Goal: Task Accomplishment & Management: Complete application form

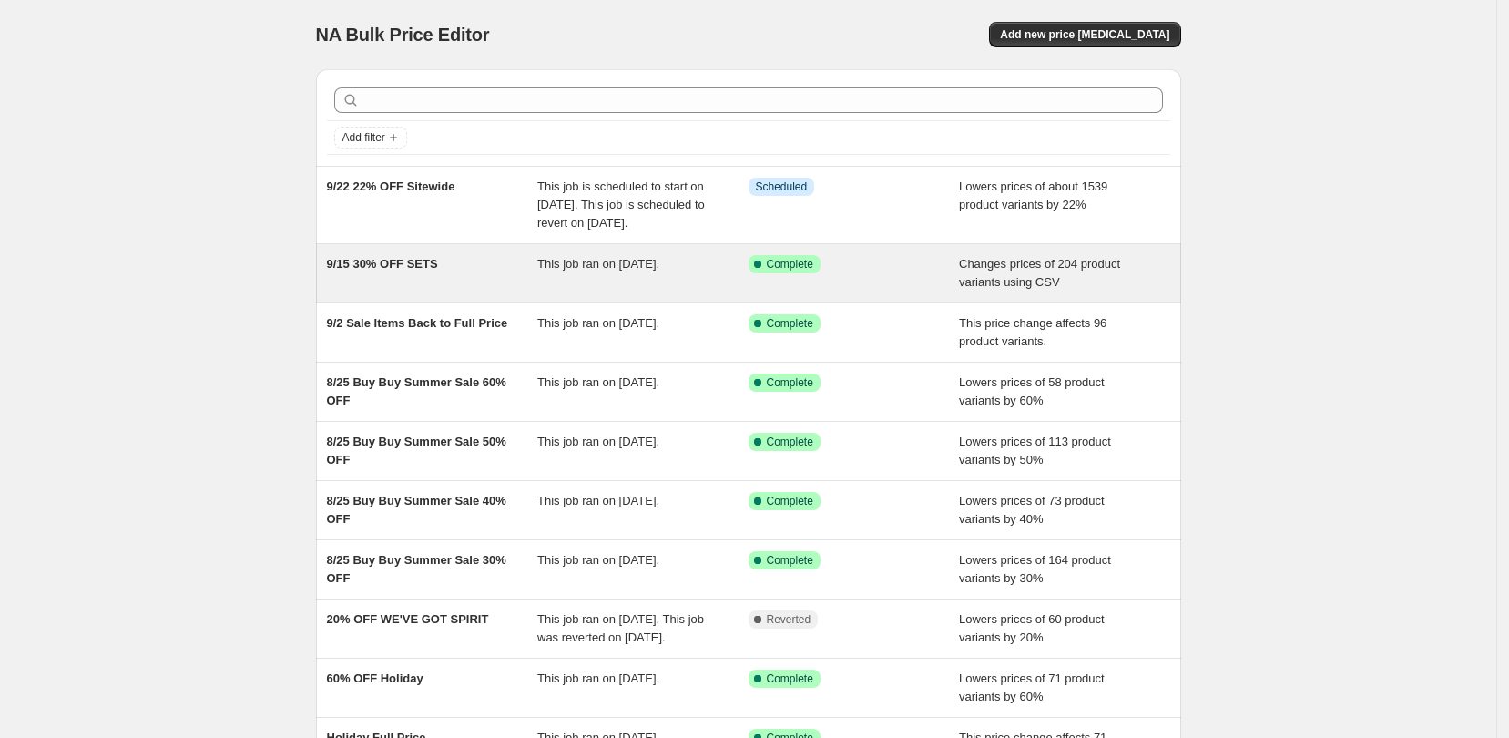
click at [671, 291] on div "This job ran on [DATE]." at bounding box center [642, 273] width 211 height 36
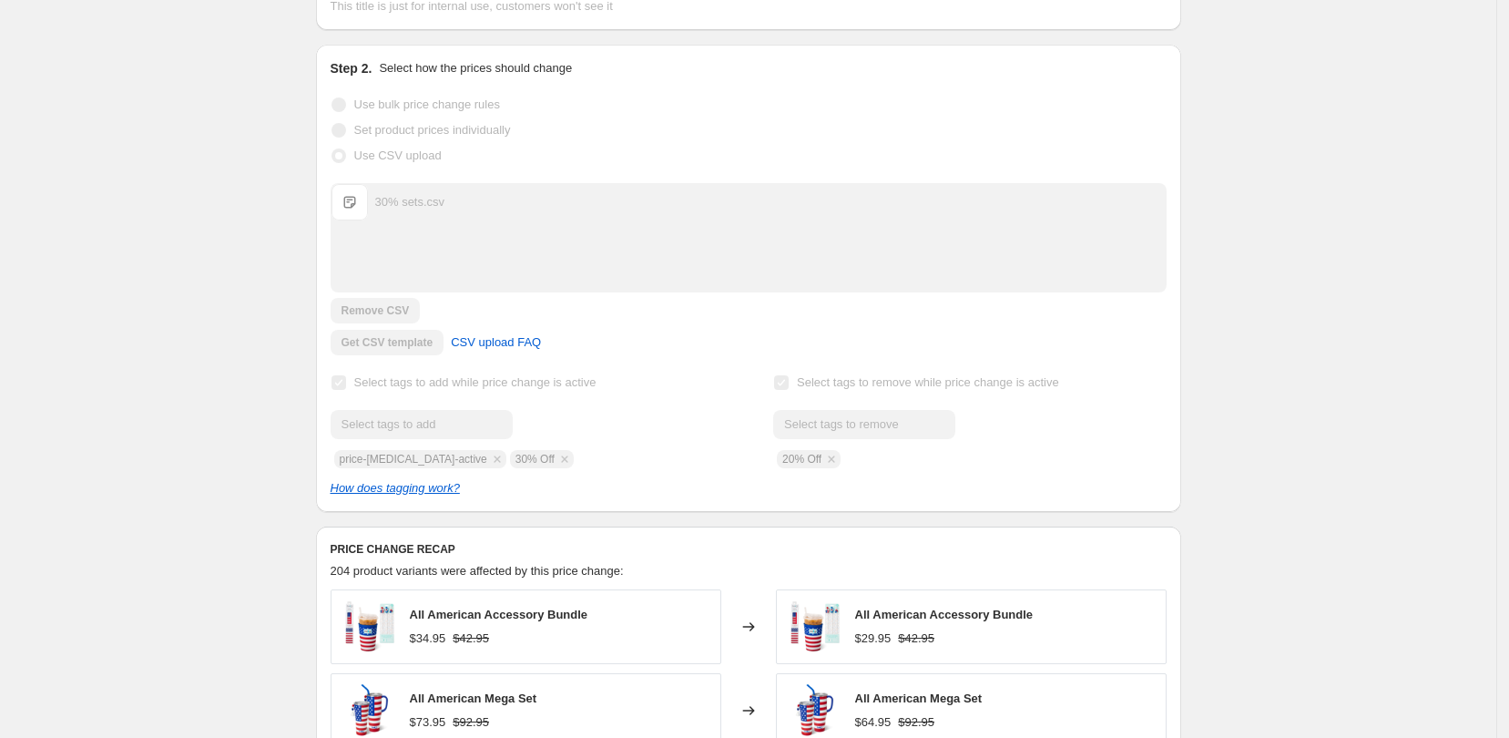
scroll to position [455, 0]
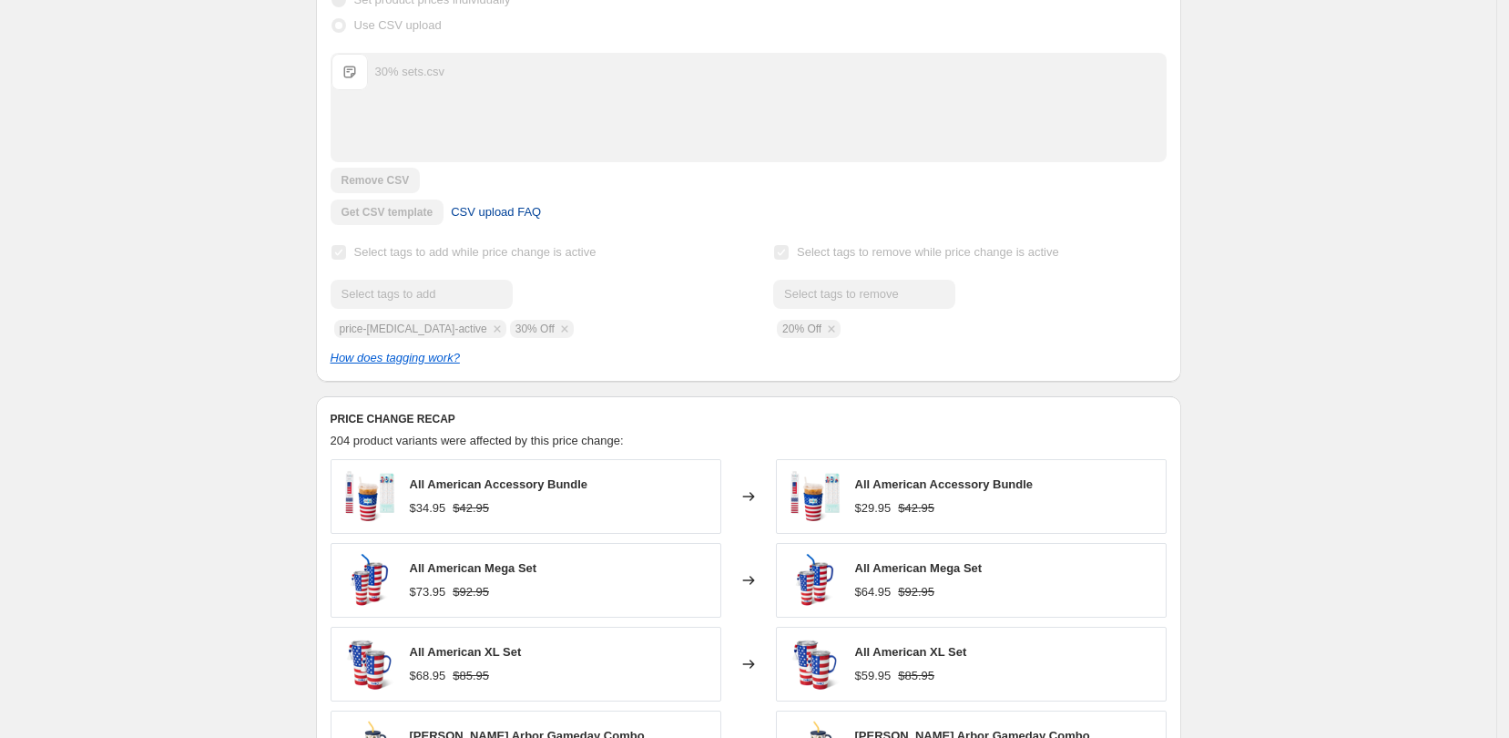
click at [505, 223] on link "CSV upload FAQ" at bounding box center [496, 212] width 112 height 29
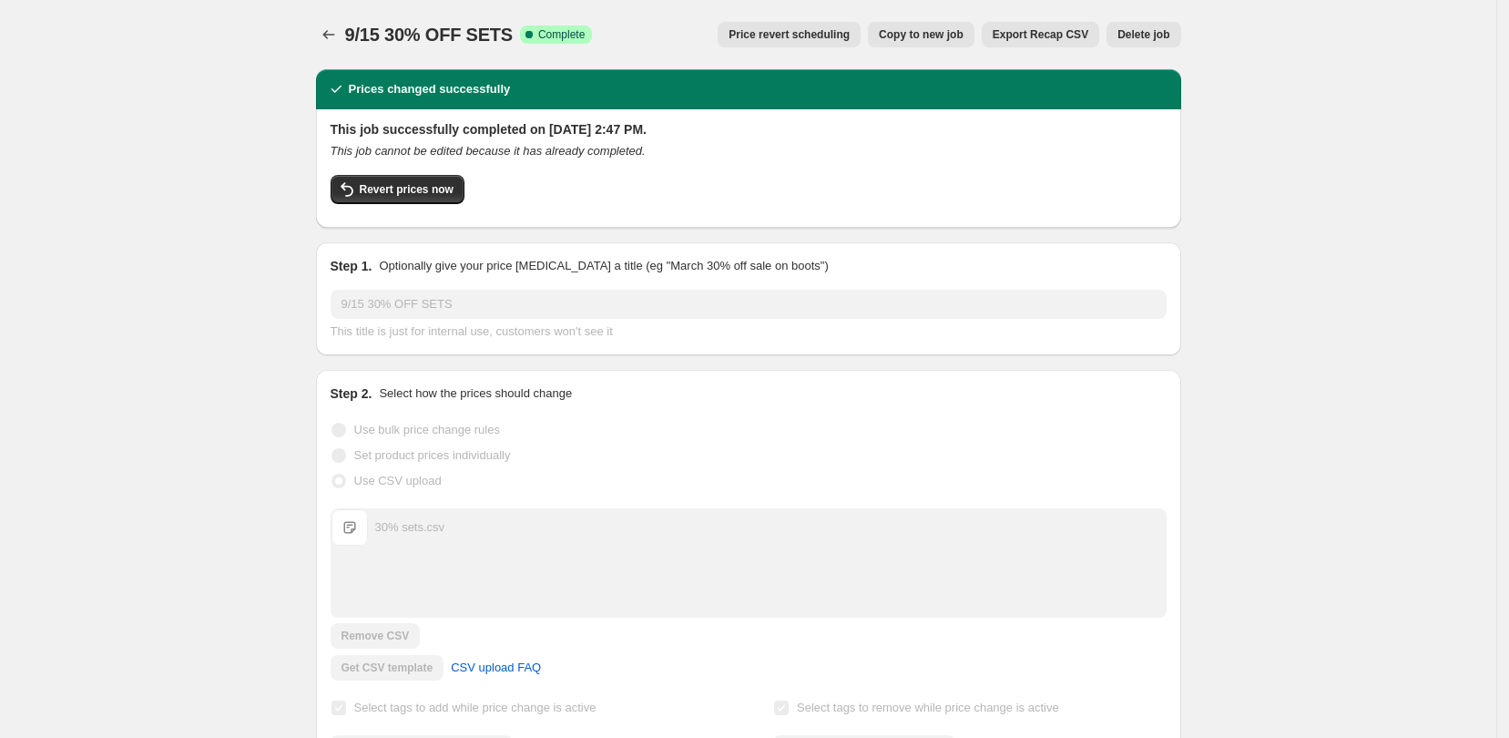
click at [1033, 26] on button "Export Recap CSV" at bounding box center [1040, 34] width 117 height 25
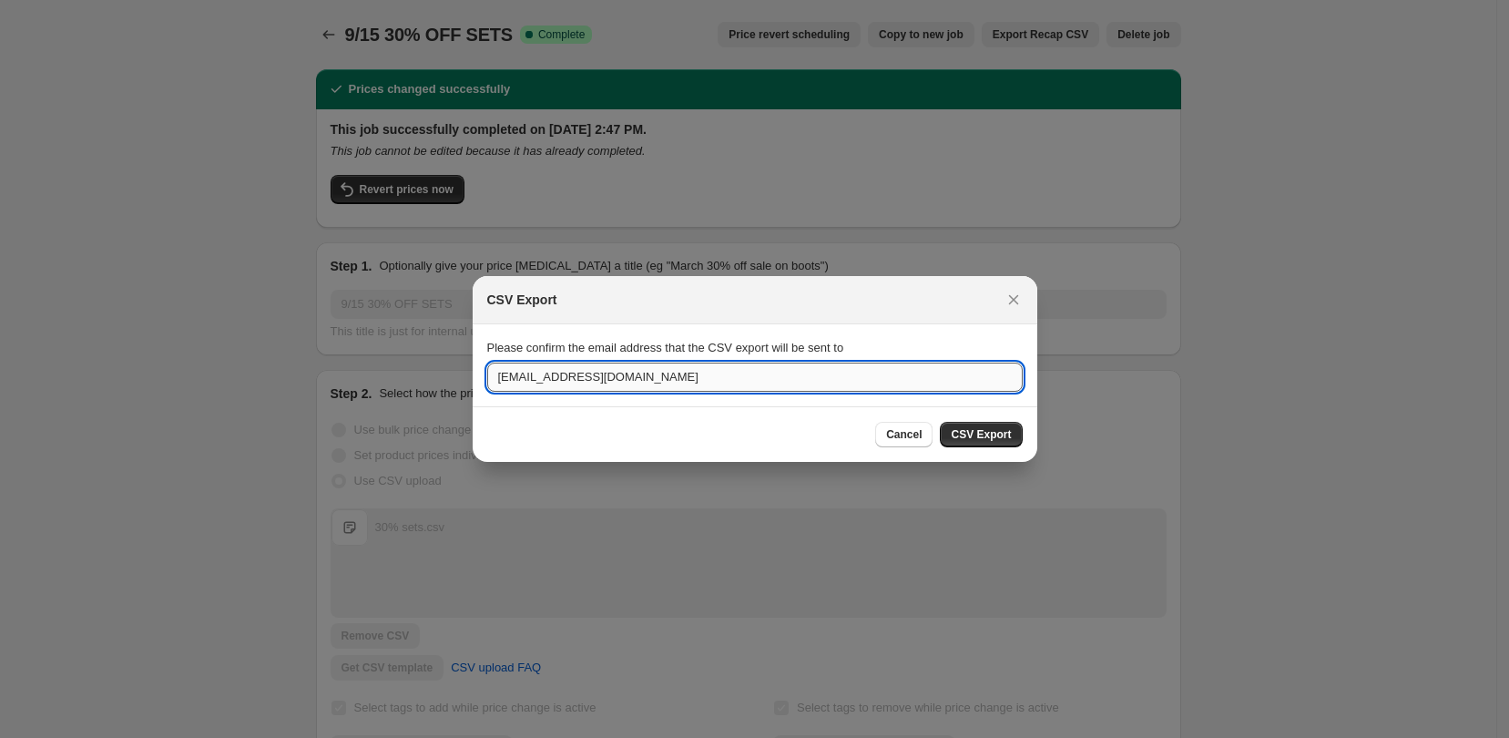
click at [528, 372] on input "[EMAIL_ADDRESS][DOMAIN_NAME]" at bounding box center [754, 376] width 535 height 29
type input "[EMAIL_ADDRESS][DOMAIN_NAME]"
click at [986, 433] on span "CSV Export" at bounding box center [981, 434] width 60 height 15
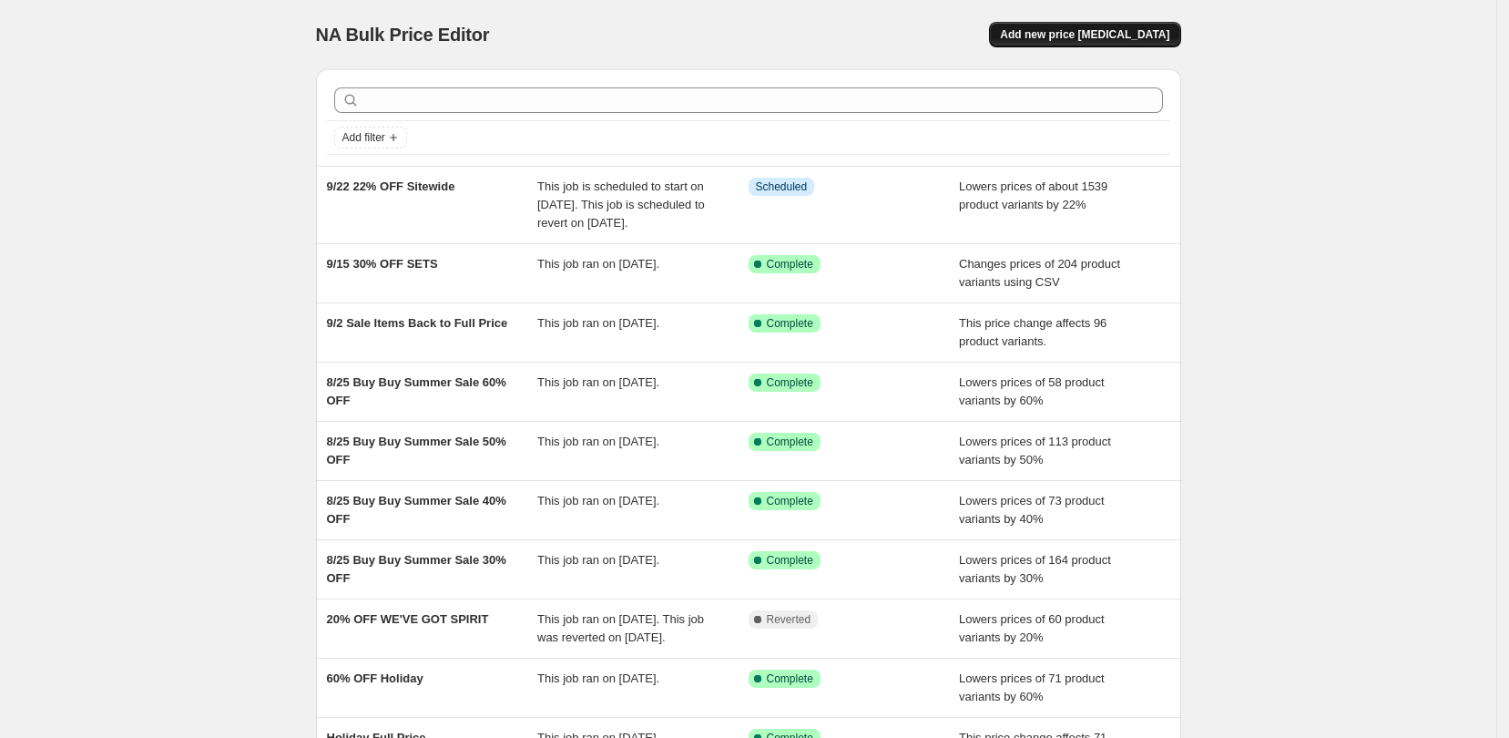
click at [1151, 42] on button "Add new price [MEDICAL_DATA]" at bounding box center [1084, 34] width 191 height 25
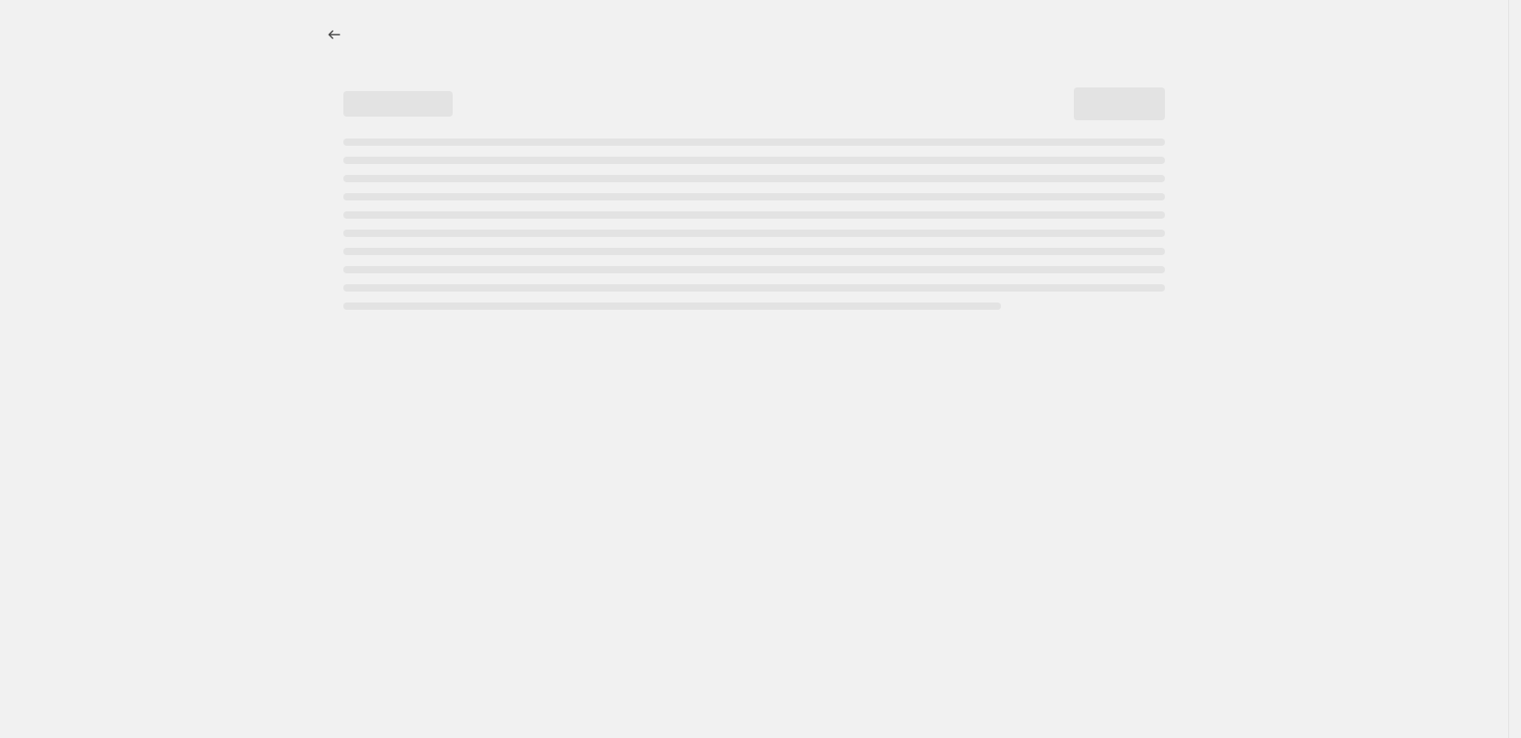
select select "percentage"
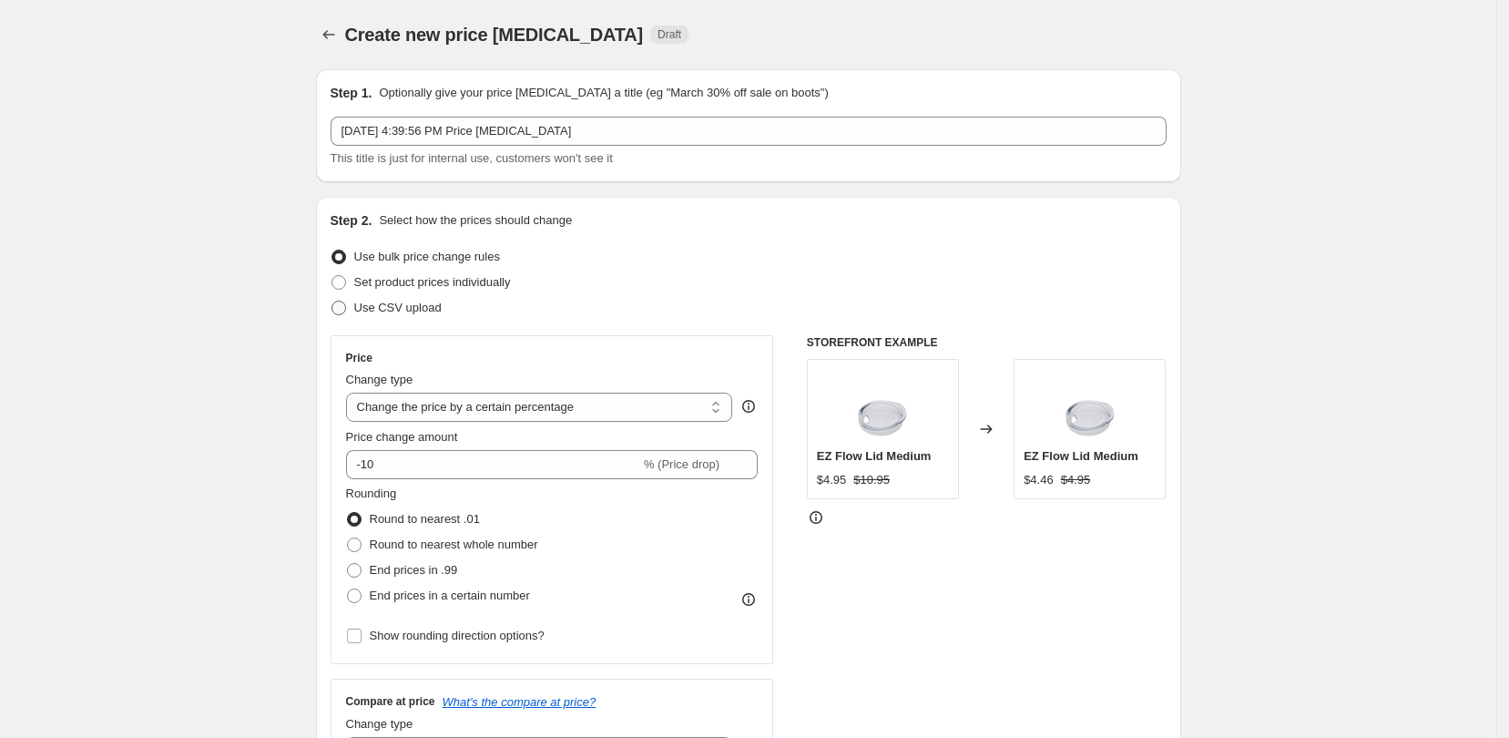
click at [354, 305] on label "Use CSV upload" at bounding box center [386, 307] width 111 height 25
click at [332, 301] on input "Use CSV upload" at bounding box center [331, 301] width 1 height 1
radio input "true"
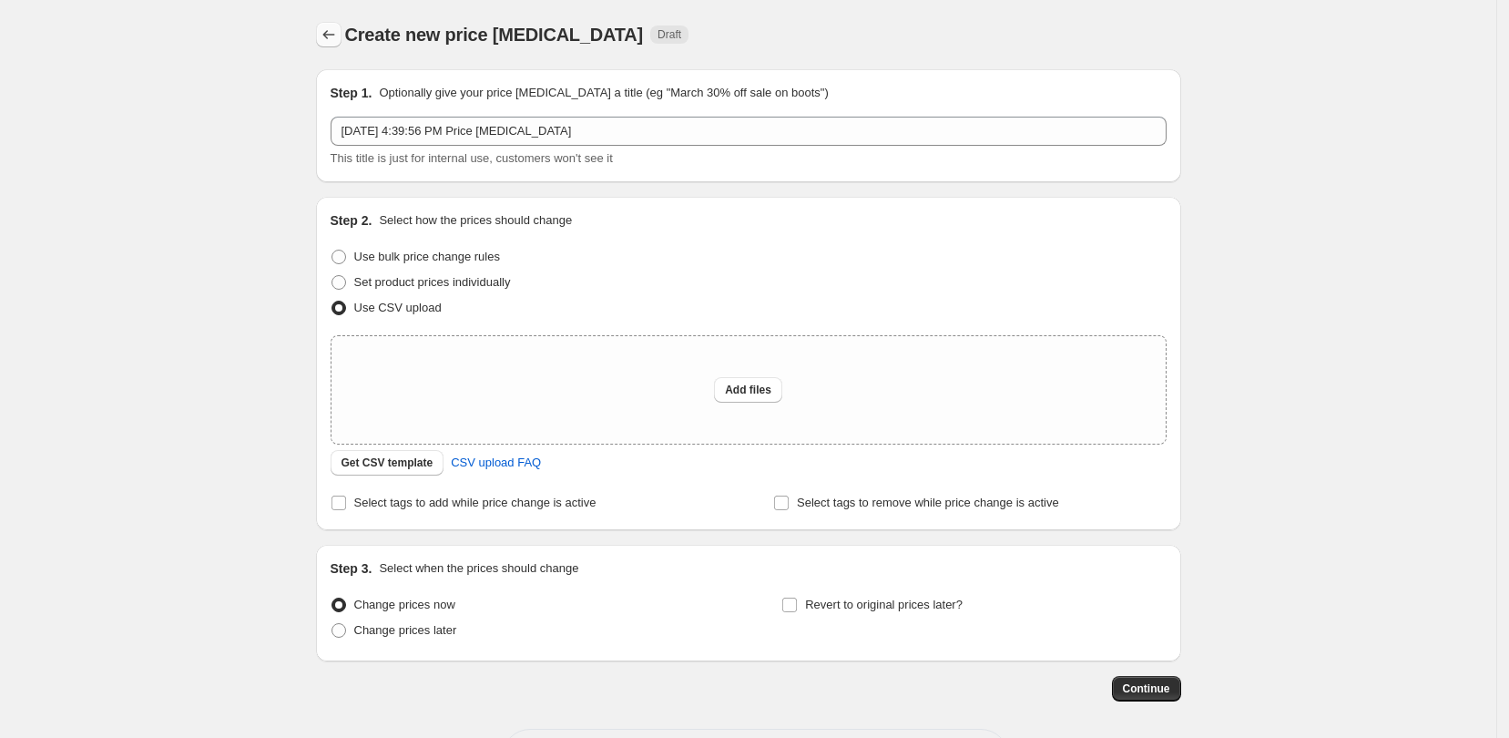
click at [309, 36] on div "Create new price [MEDICAL_DATA]. This page is ready Create new price [MEDICAL_D…" at bounding box center [748, 406] width 909 height 812
click at [658, 30] on span "Draft" at bounding box center [670, 34] width 24 height 15
click at [338, 37] on icon "Price change jobs" at bounding box center [329, 34] width 18 height 18
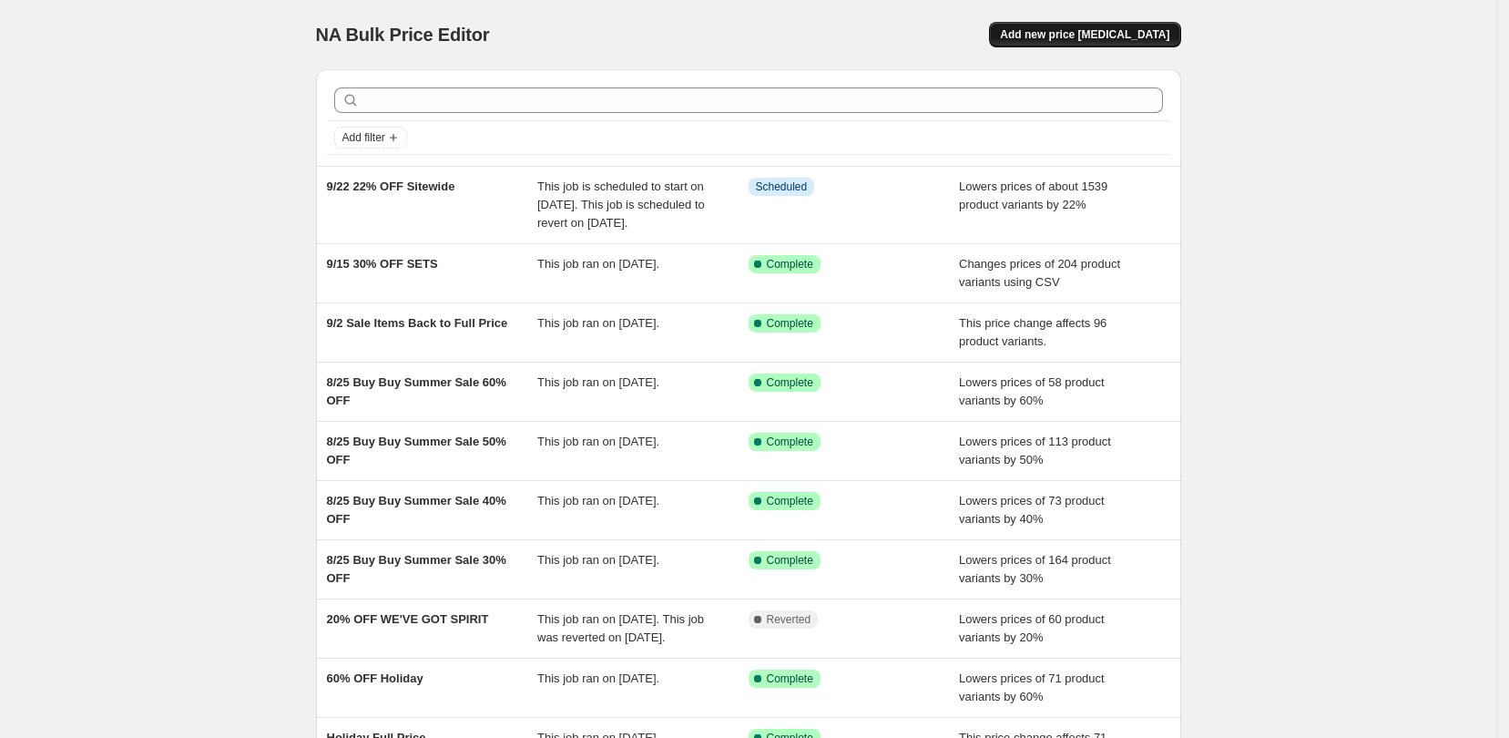
click at [1135, 45] on button "Add new price [MEDICAL_DATA]" at bounding box center [1084, 34] width 191 height 25
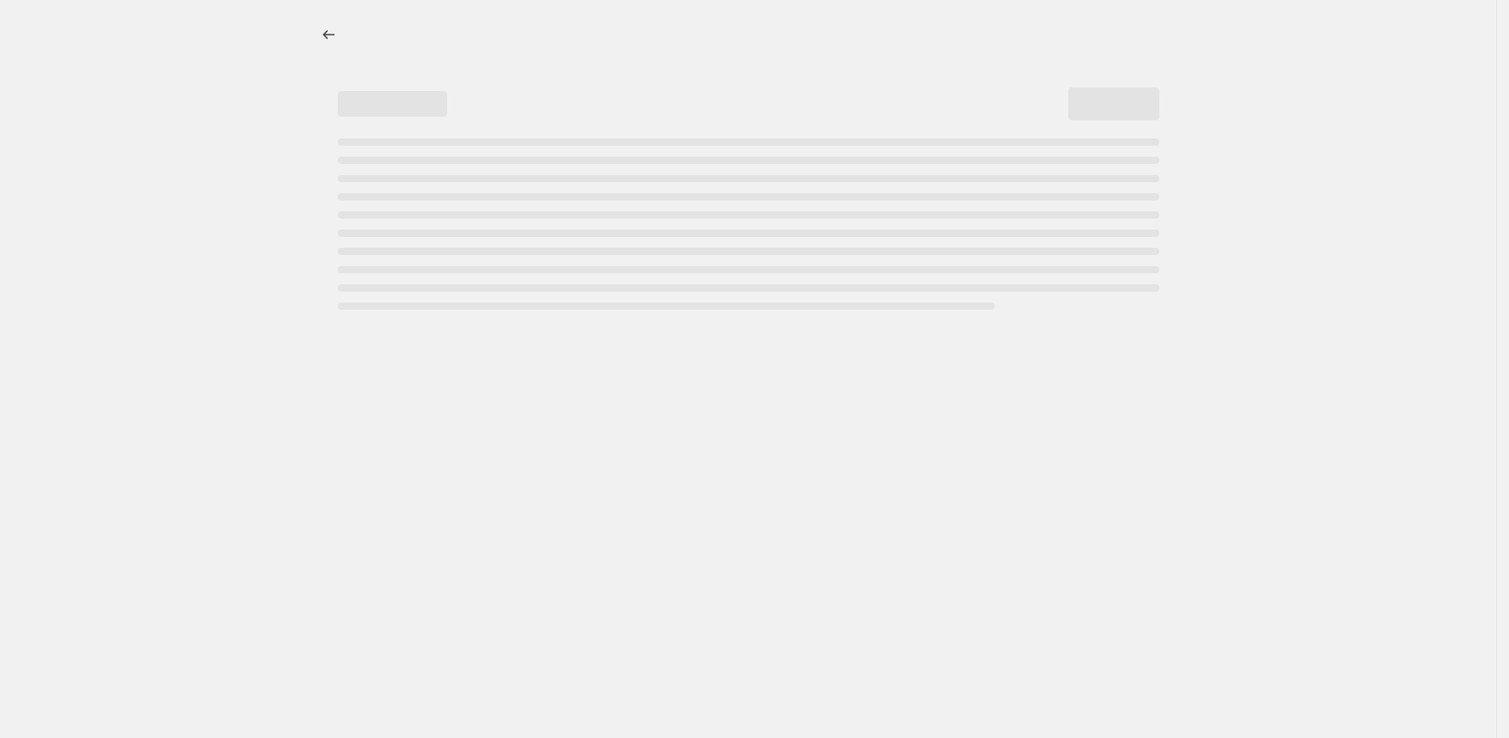
select select "percentage"
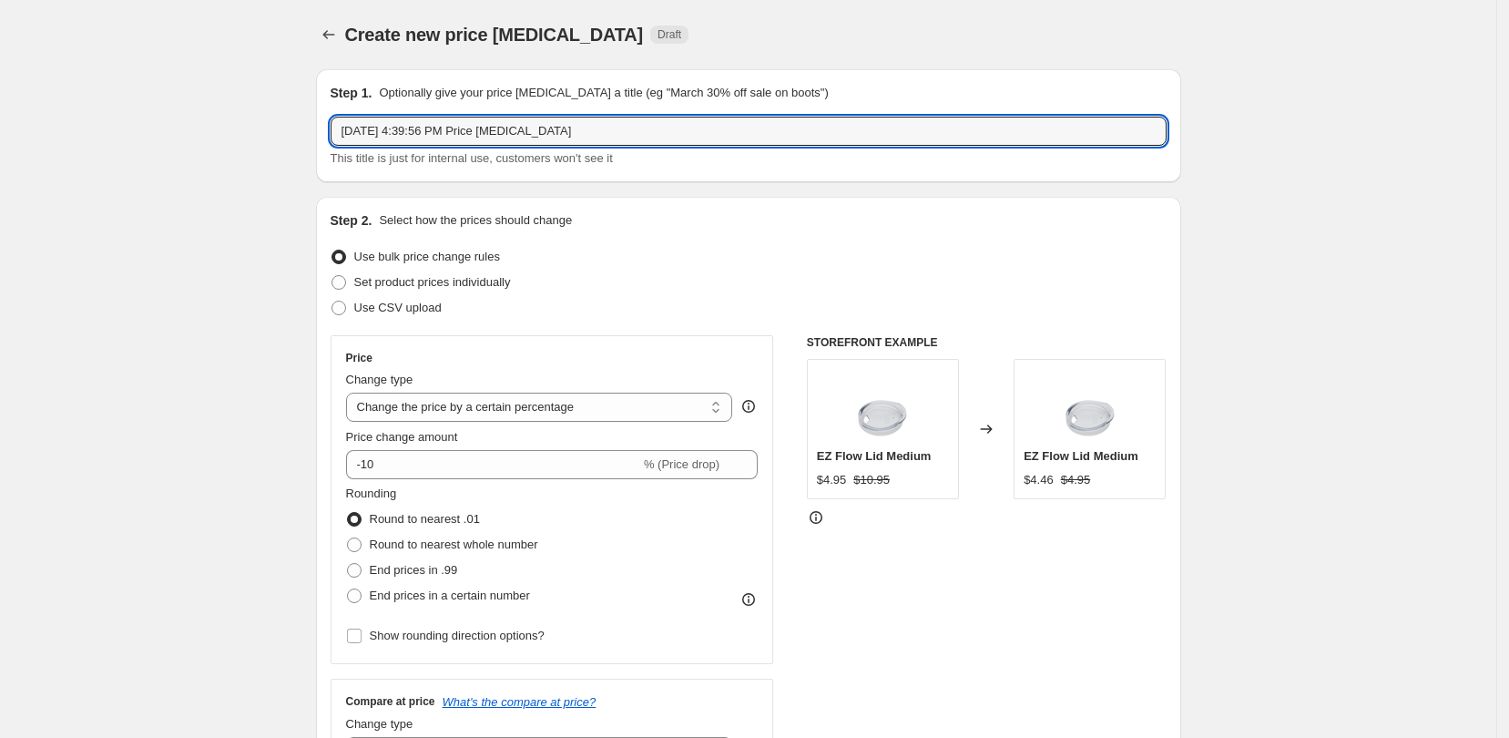
drag, startPoint x: 618, startPoint y: 138, endPoint x: 282, endPoint y: 112, distance: 337.1
type input "9"
type input "MUG SASLE 9/24 FULL PRICE MEGA MUGS 20% OFF"
click at [463, 460] on input "-10" at bounding box center [493, 464] width 294 height 29
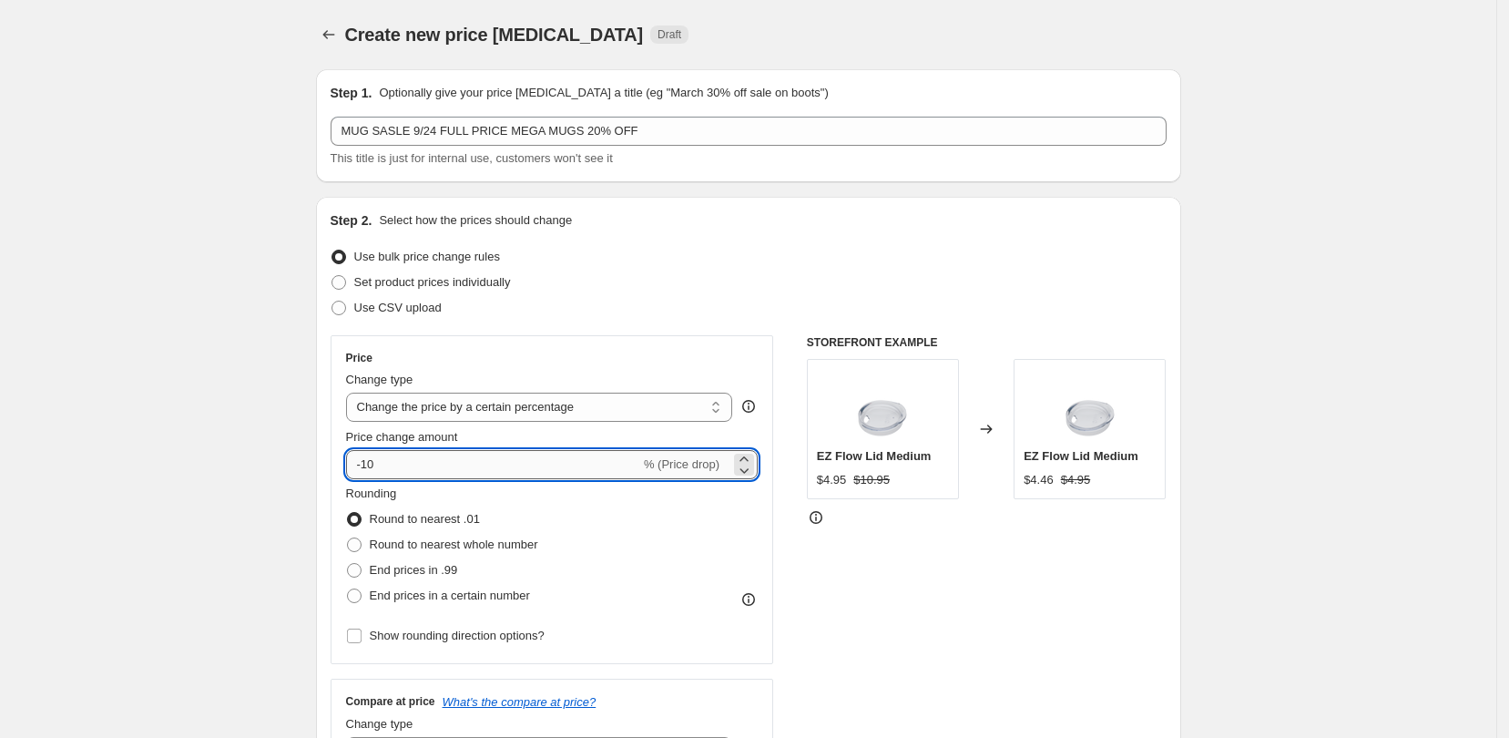
type input "-1"
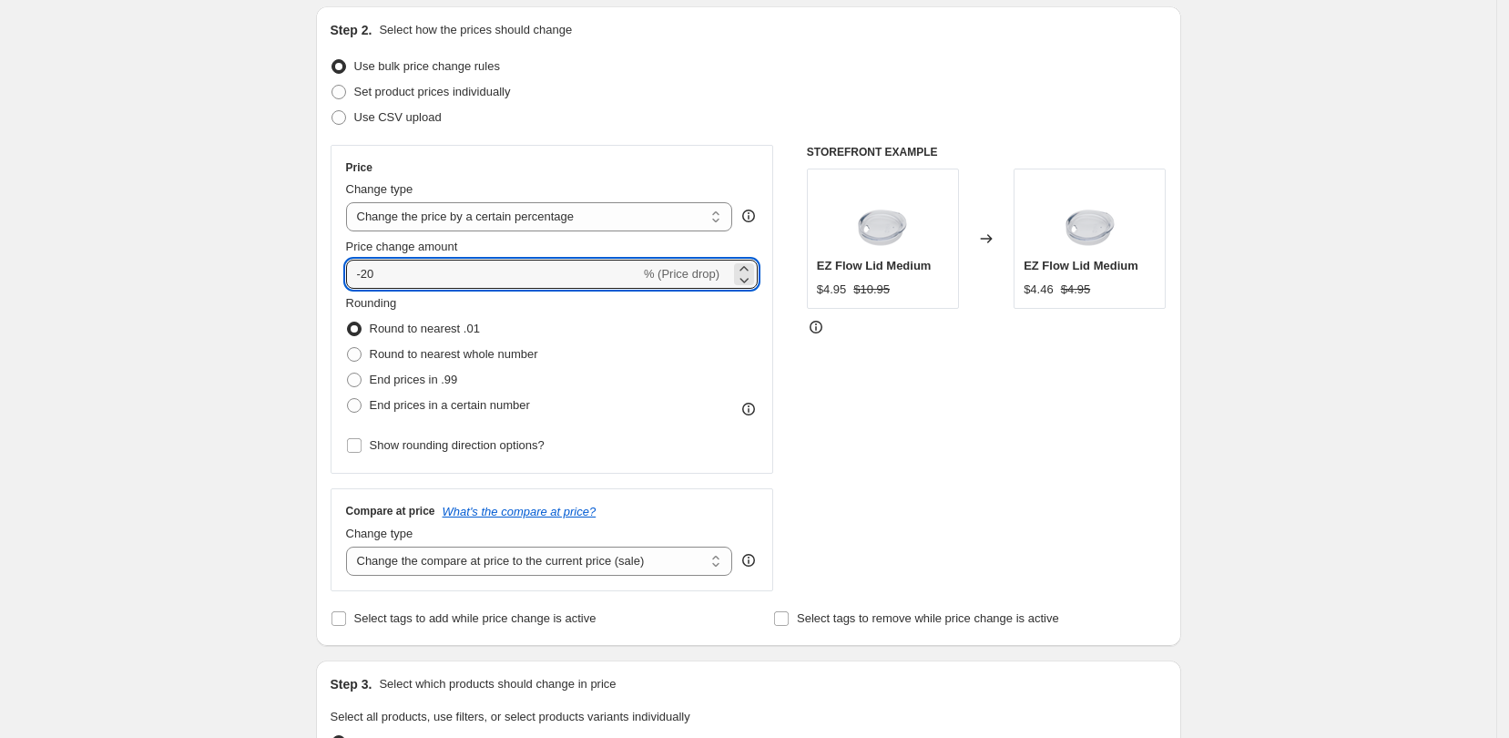
scroll to position [228, 0]
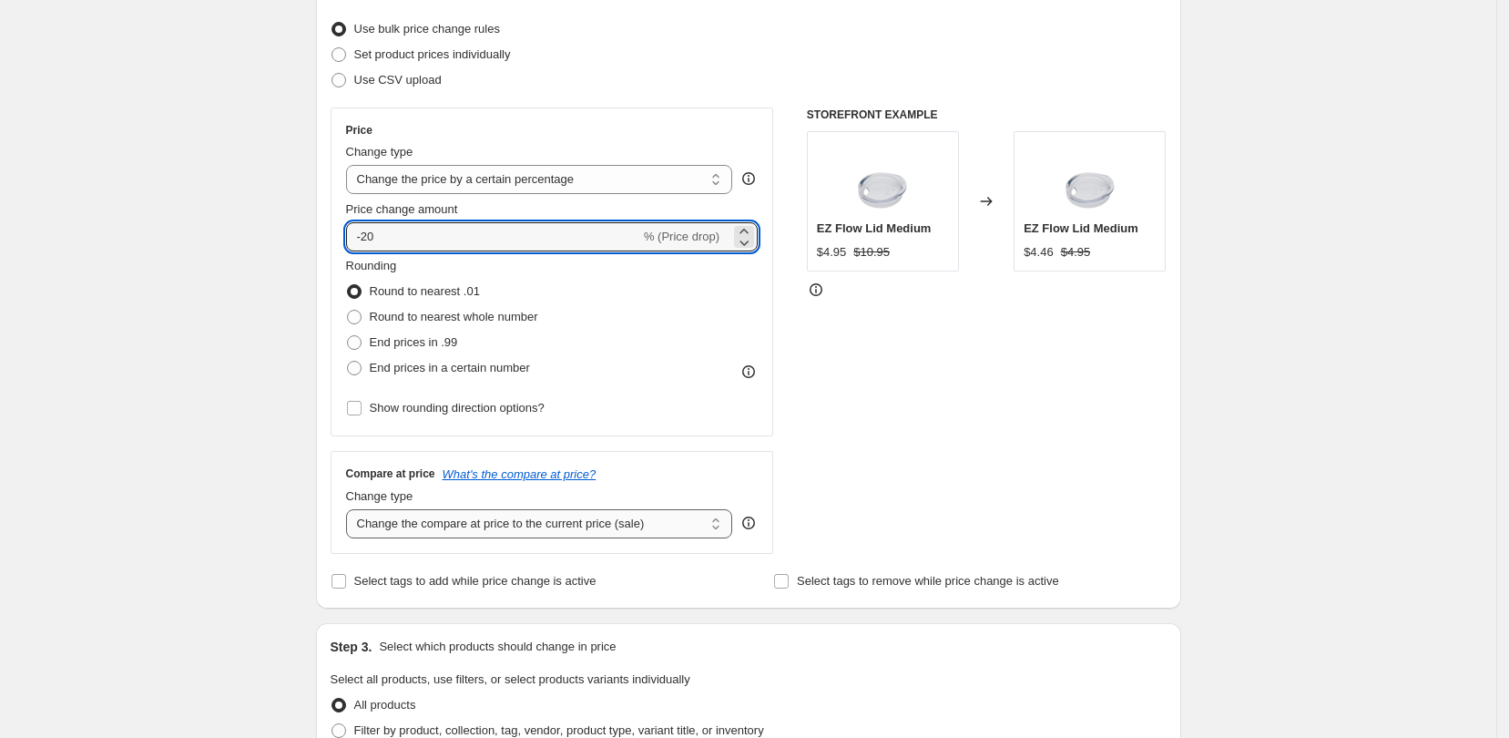
type input "-20"
click at [713, 525] on select "Change the compare at price to the current price (sale) Change the compare at p…" at bounding box center [539, 523] width 387 height 29
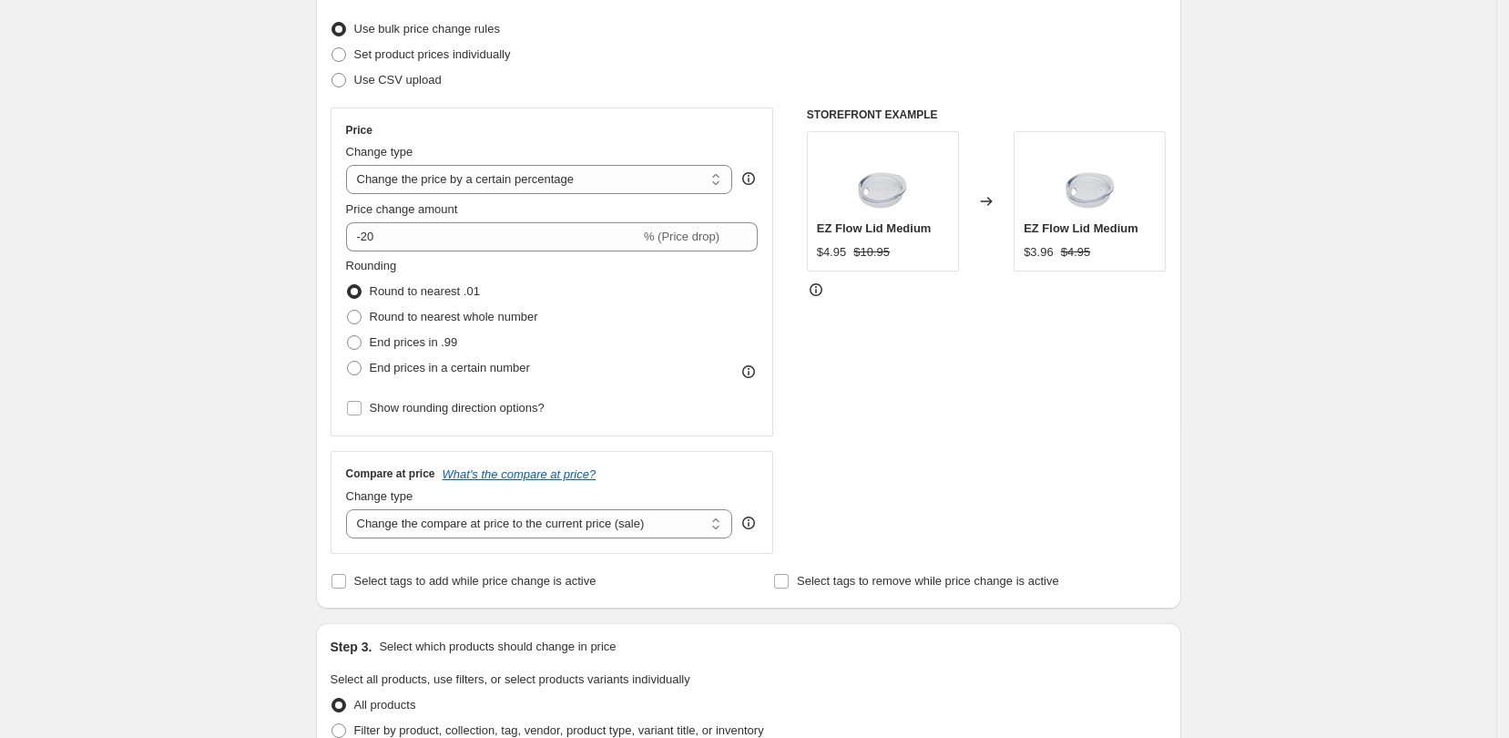
click at [352, 509] on select "Change the compare at price to the current price (sale) Change the compare at p…" at bounding box center [539, 523] width 387 height 29
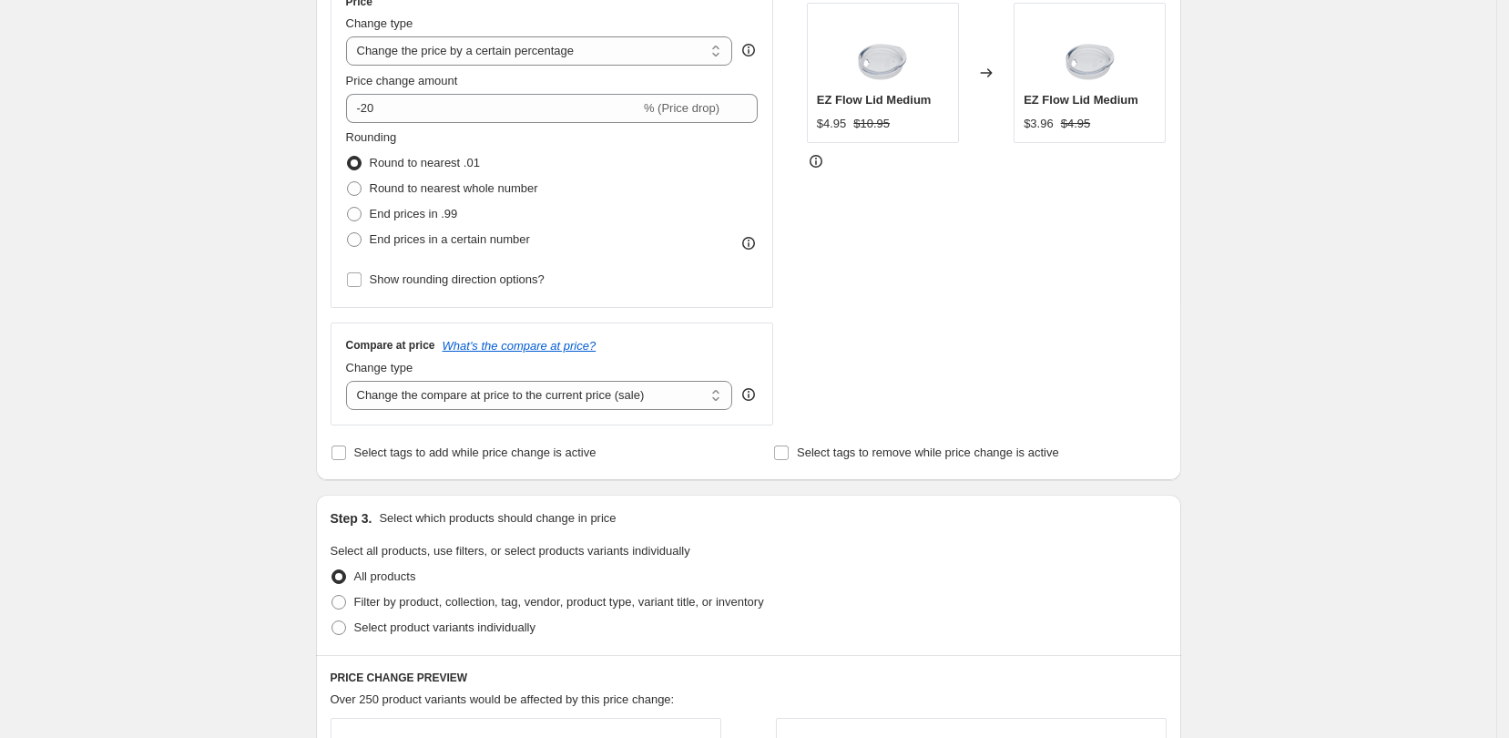
scroll to position [455, 0]
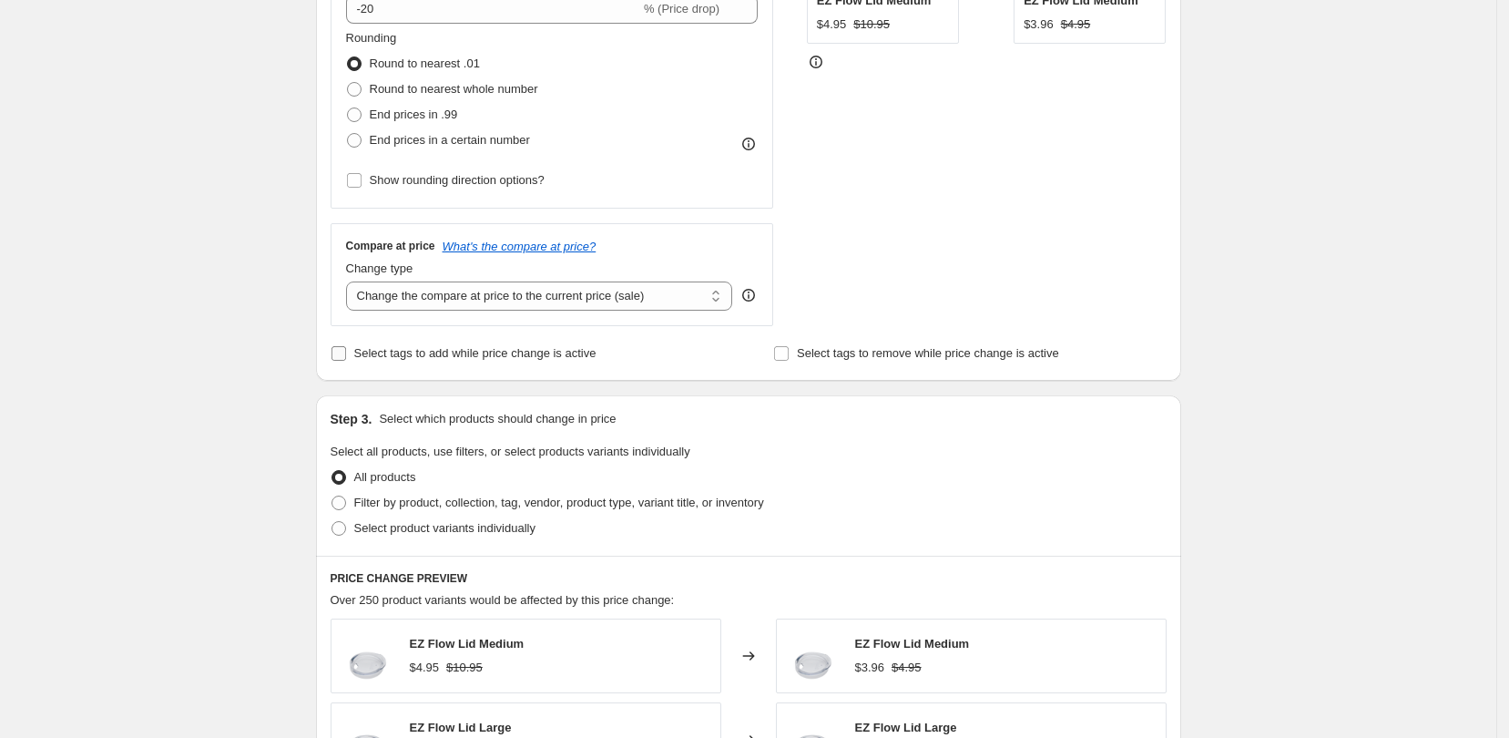
click at [341, 354] on input "Select tags to add while price change is active" at bounding box center [338, 353] width 15 height 15
checkbox input "true"
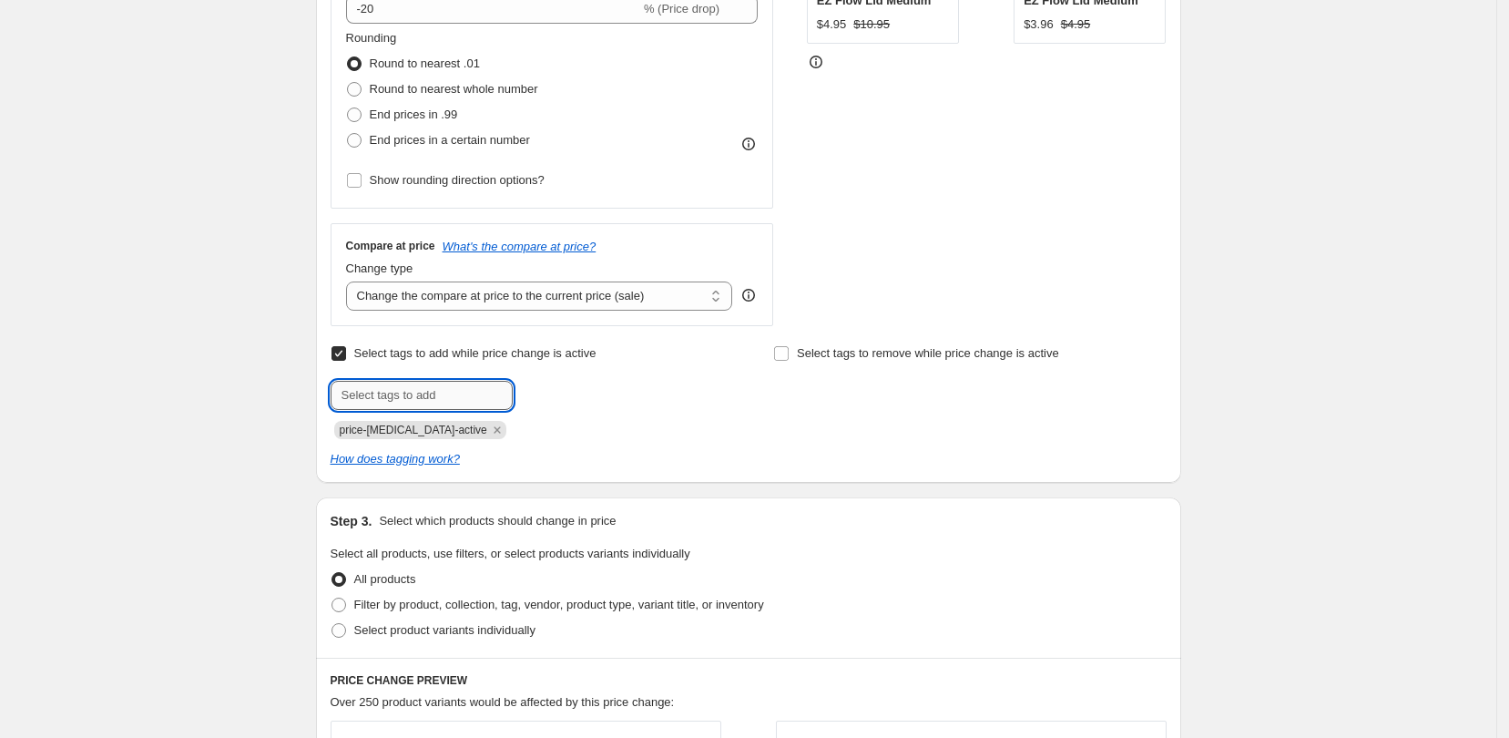
click at [442, 393] on input "text" at bounding box center [422, 395] width 182 height 29
click at [710, 304] on select "Change the compare at price to the current price (sale) Change the compare at p…" at bounding box center [539, 295] width 387 height 29
click at [352, 281] on select "Change the compare at price to the current price (sale) Change the compare at p…" at bounding box center [539, 295] width 387 height 29
click at [655, 291] on select "Change the compare at price to the current price (sale) Change the compare at p…" at bounding box center [539, 295] width 387 height 29
click at [352, 281] on select "Change the compare at price to the current price (sale) Change the compare at p…" at bounding box center [539, 295] width 387 height 29
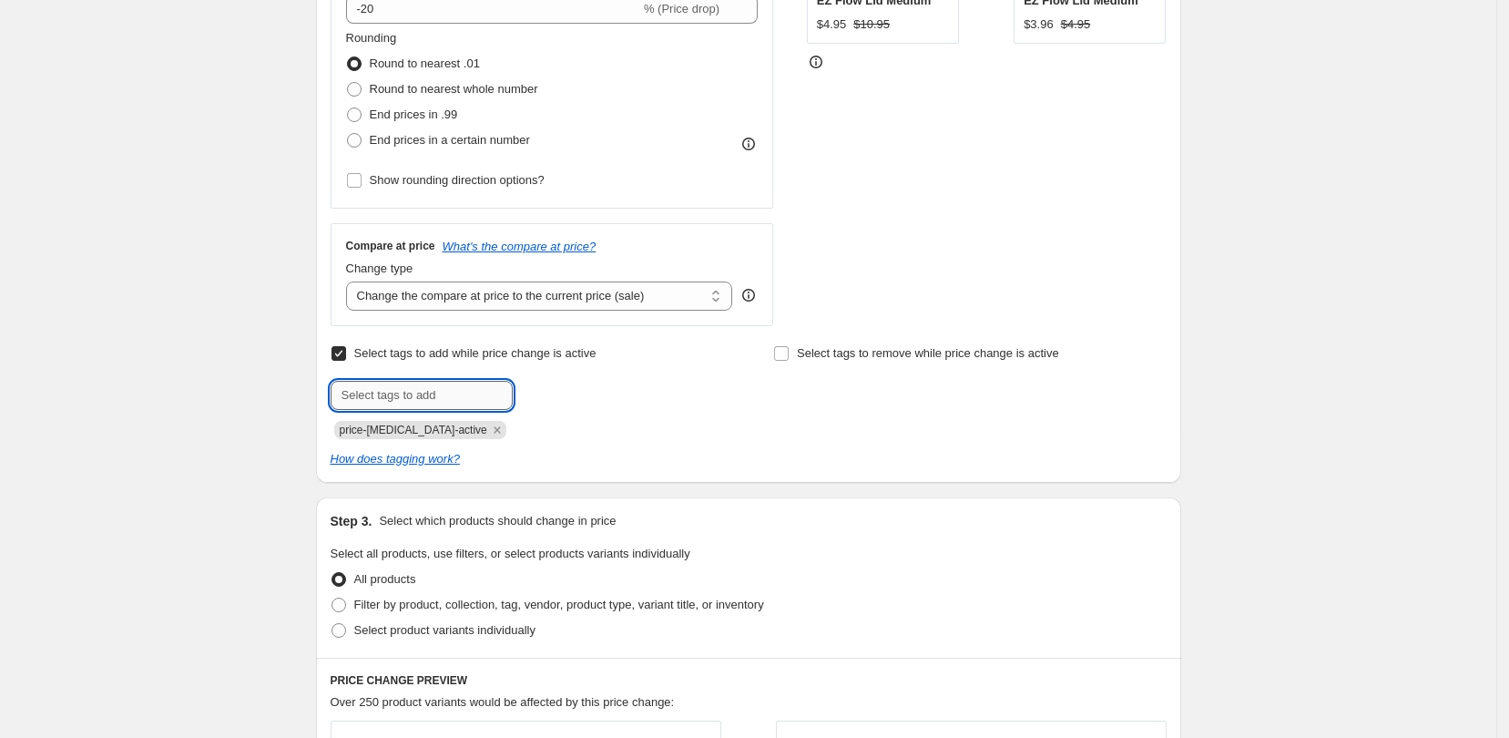
click at [498, 386] on input "text" at bounding box center [422, 395] width 182 height 29
type input "20% Off"
click at [591, 391] on span "20% Off" at bounding box center [572, 393] width 41 height 13
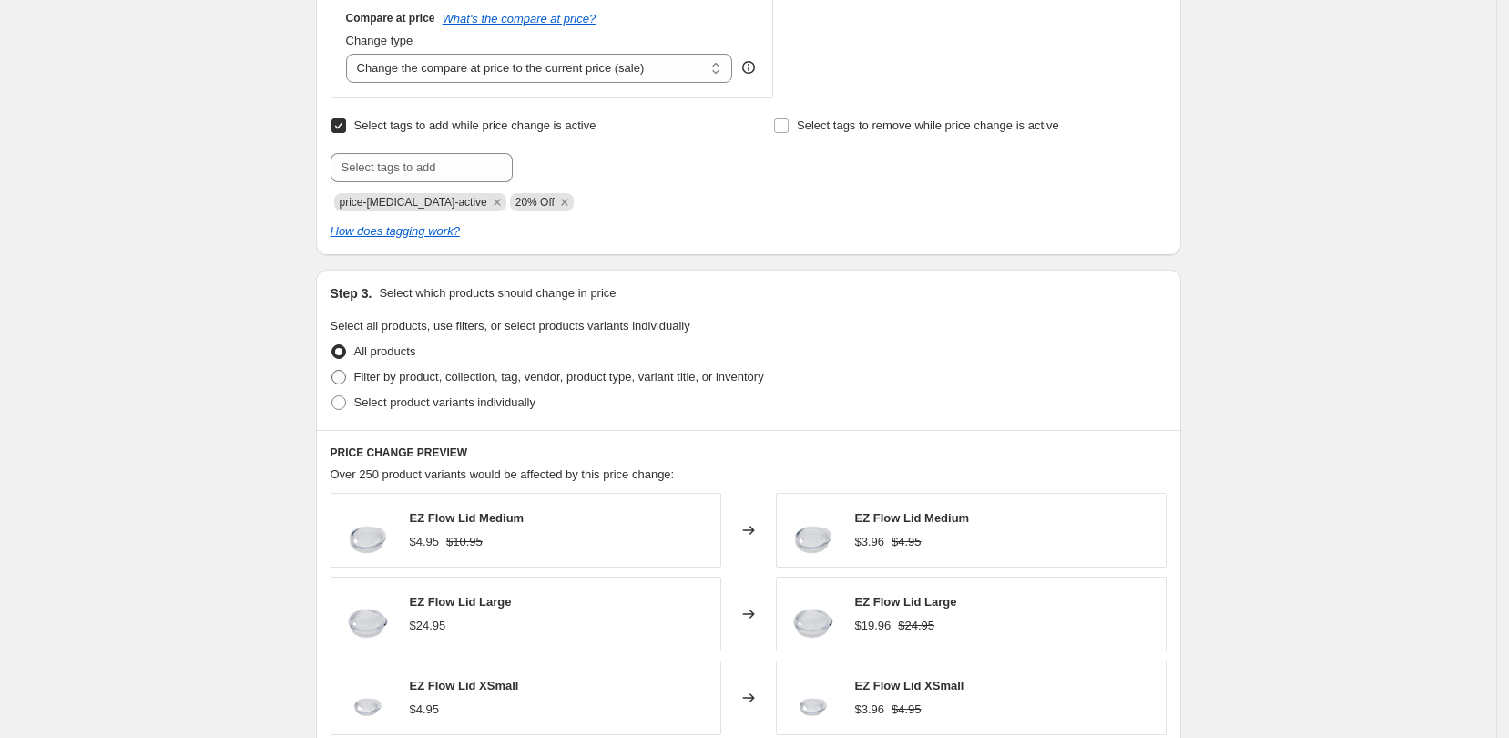
click at [344, 379] on span at bounding box center [338, 377] width 15 height 15
click at [332, 371] on input "Filter by product, collection, tag, vendor, product type, variant title, or inv…" at bounding box center [331, 370] width 1 height 1
radio input "true"
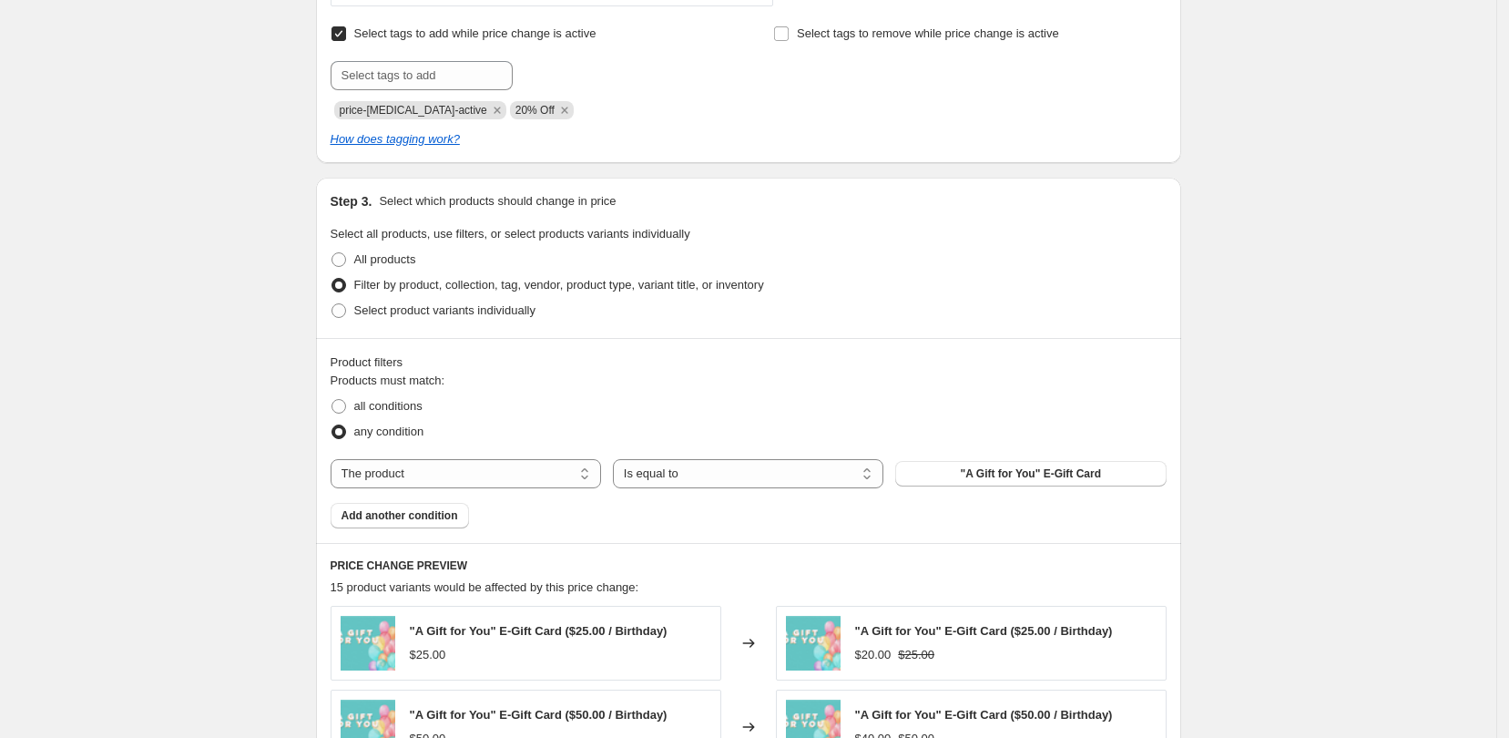
scroll to position [911, 0]
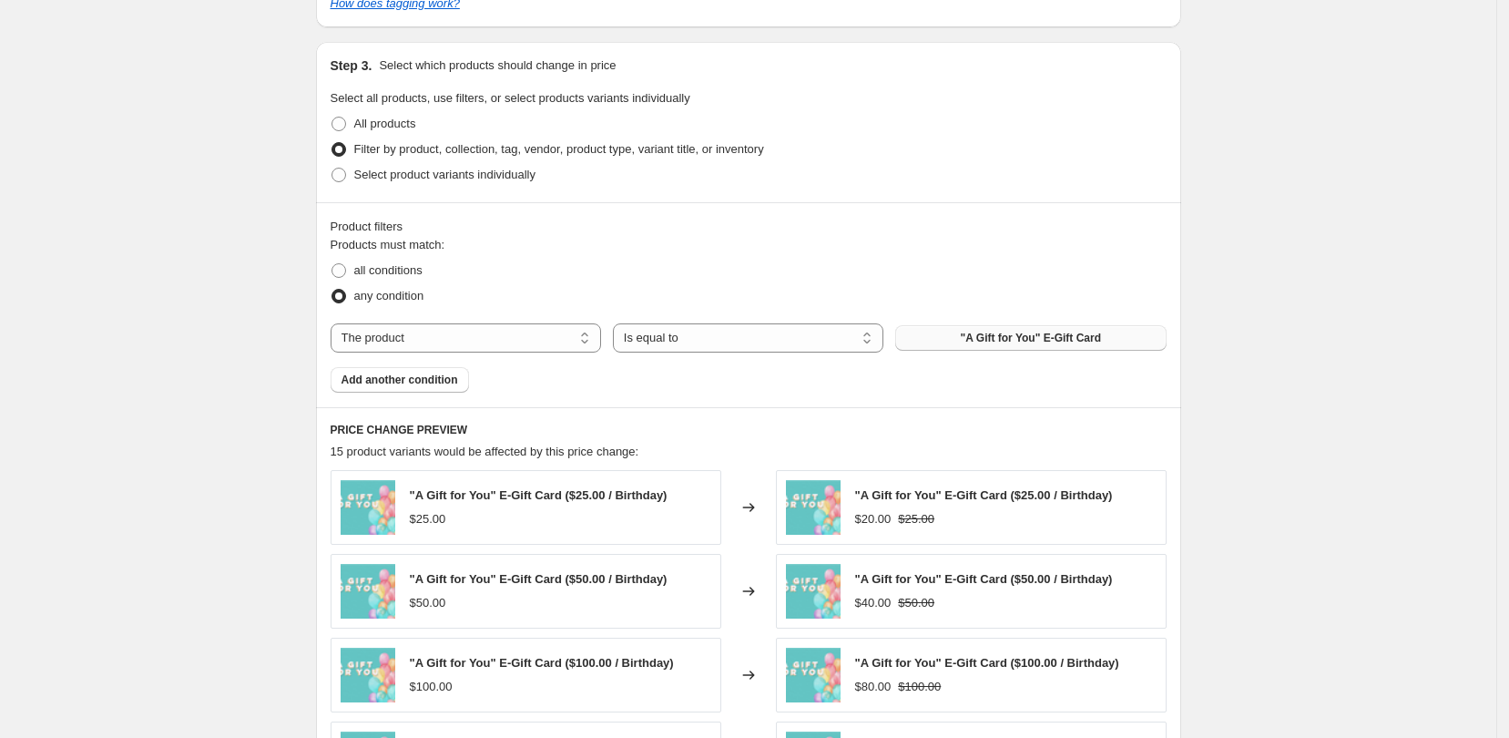
click at [1002, 349] on button ""A Gift for You" E-Gift Card" at bounding box center [1030, 337] width 270 height 25
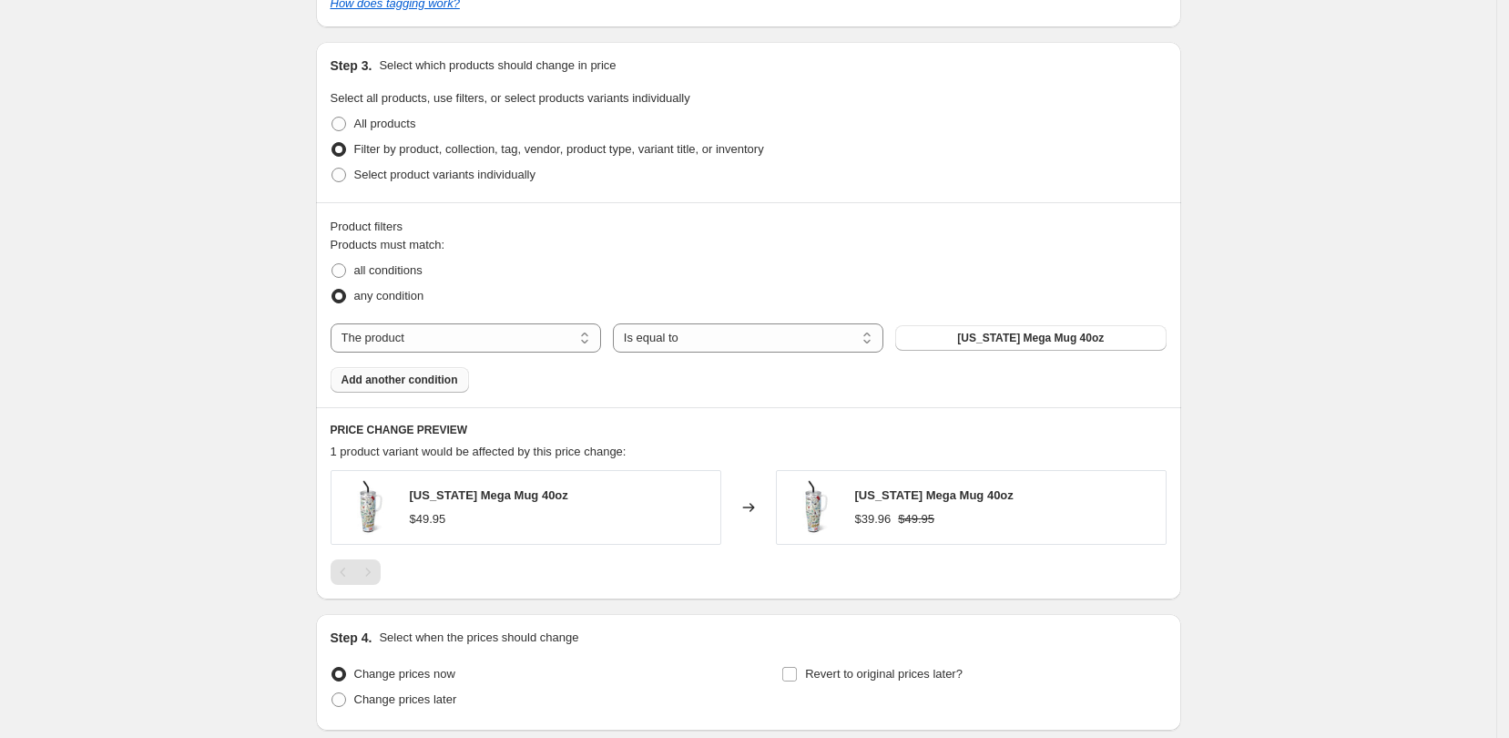
click at [442, 382] on span "Add another condition" at bounding box center [400, 379] width 117 height 15
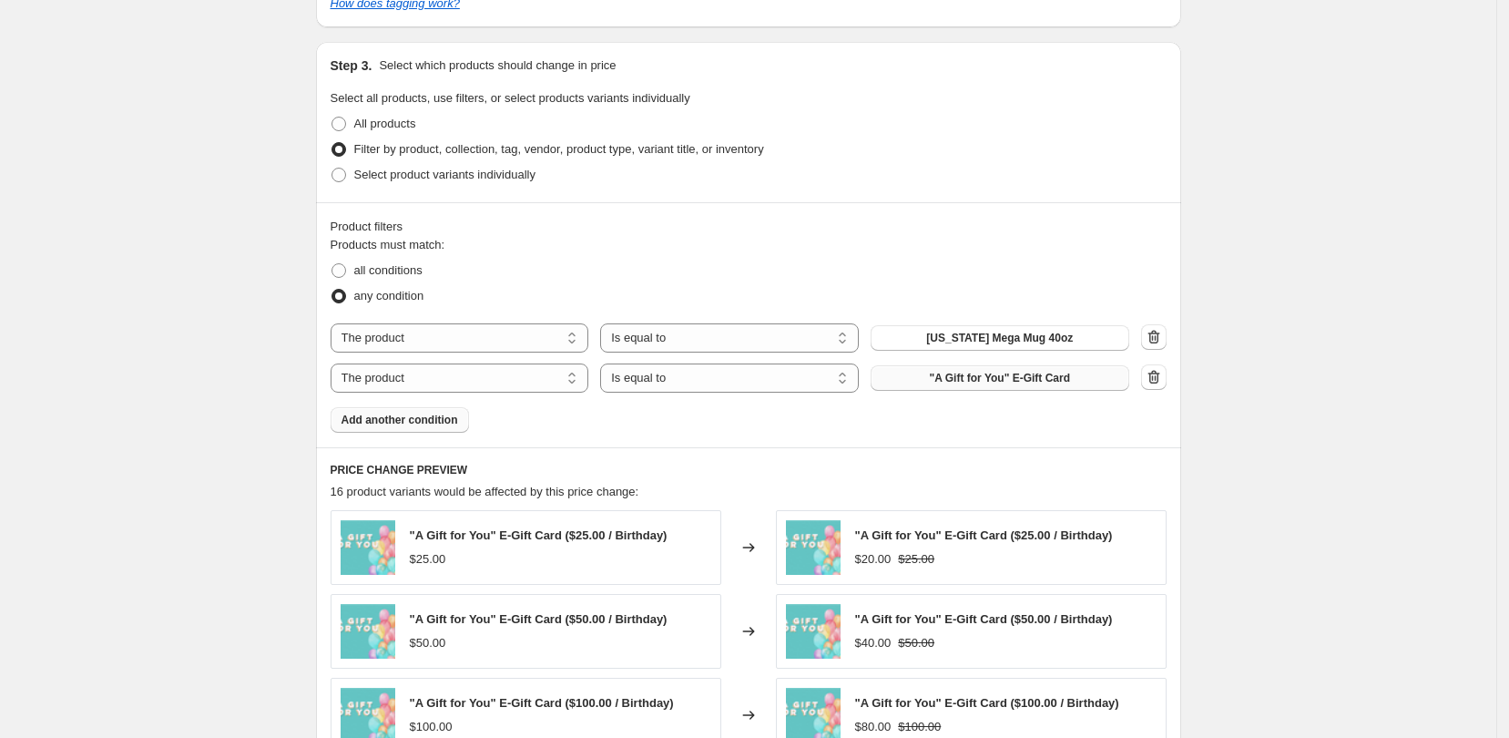
click at [994, 380] on span ""A Gift for You" E-Gift Card" at bounding box center [1000, 378] width 140 height 15
click at [1157, 348] on button "button" at bounding box center [1153, 336] width 25 height 25
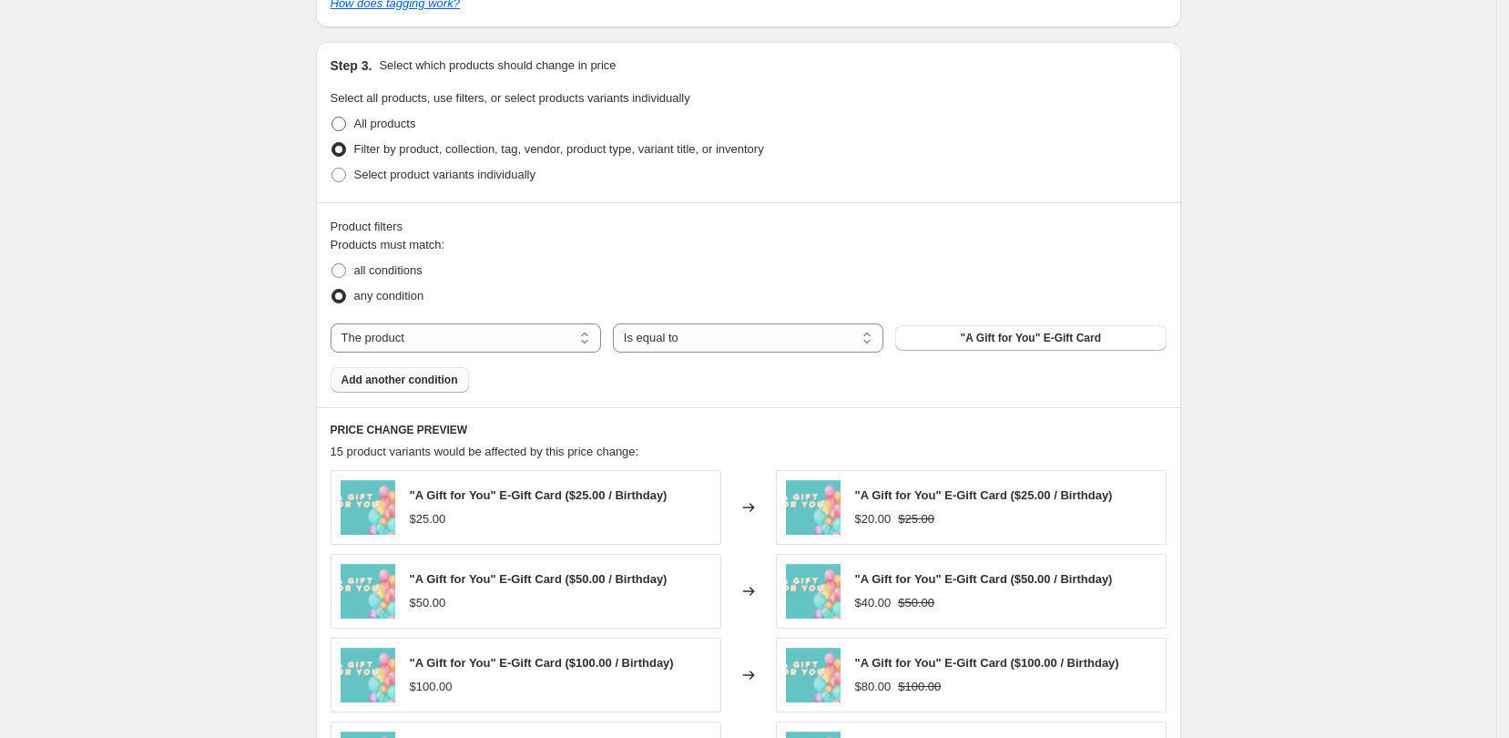
click at [346, 129] on span at bounding box center [338, 124] width 15 height 15
click at [332, 117] on input "All products" at bounding box center [331, 117] width 1 height 1
radio input "true"
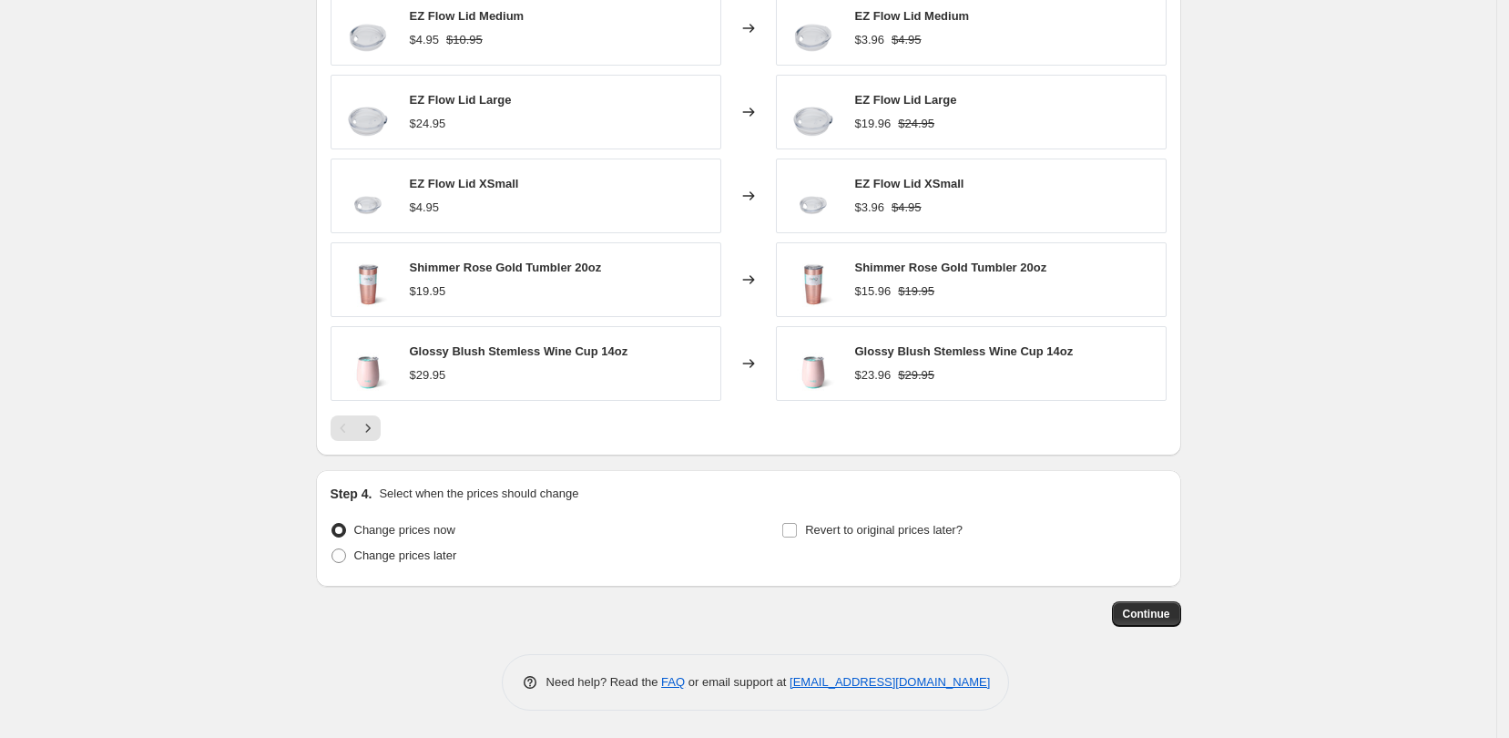
scroll to position [730, 0]
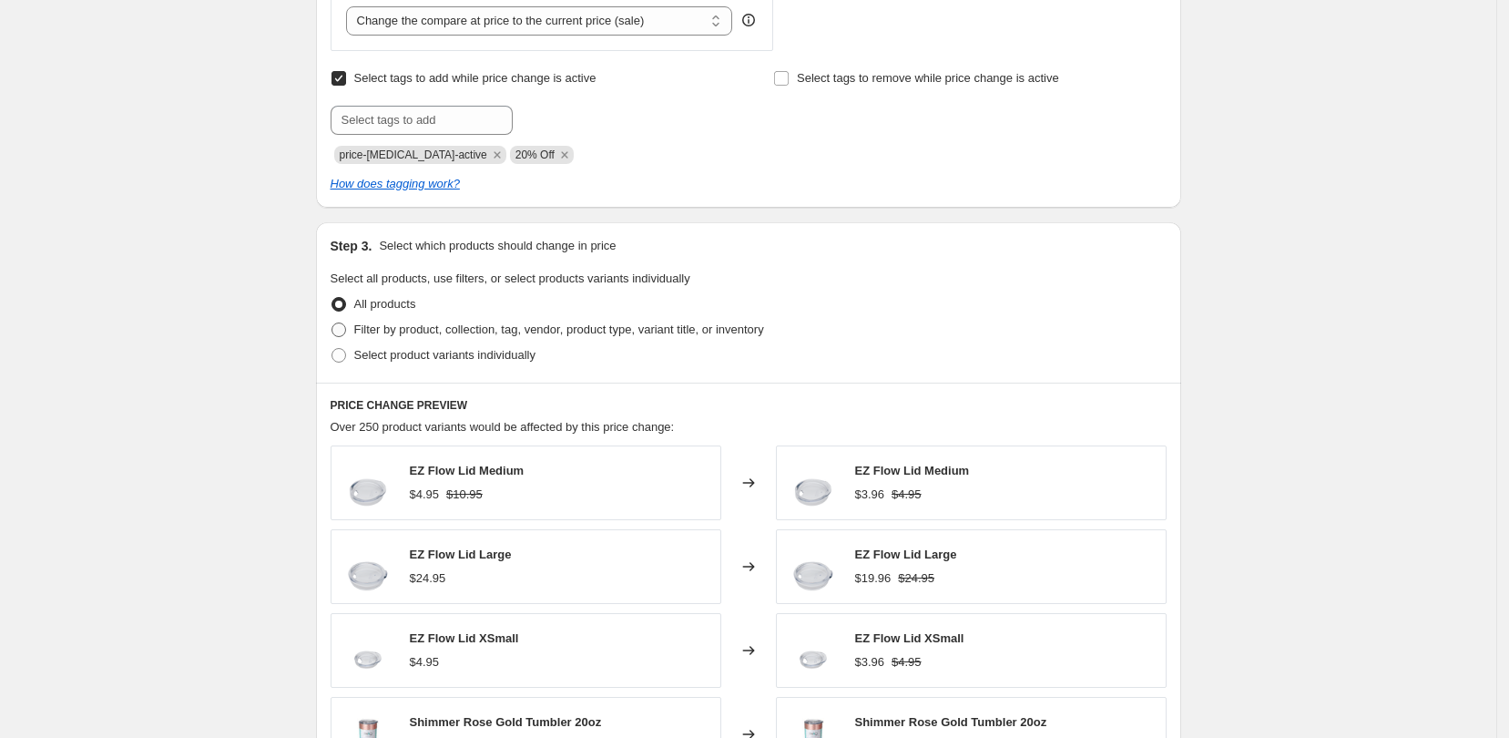
click at [346, 331] on span at bounding box center [338, 329] width 15 height 15
click at [332, 323] on input "Filter by product, collection, tag, vendor, product type, variant title, or inv…" at bounding box center [331, 322] width 1 height 1
radio input "true"
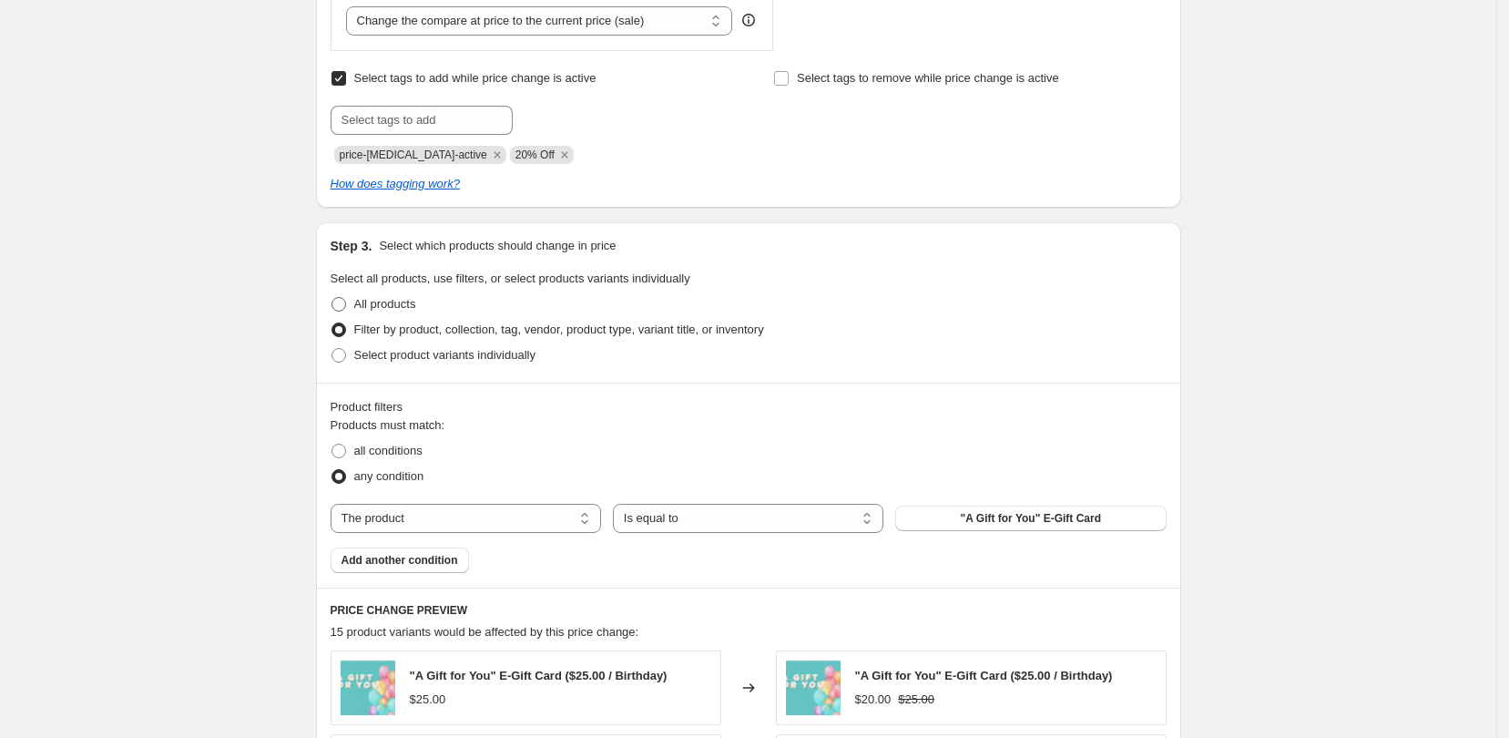
click at [340, 305] on span at bounding box center [338, 304] width 15 height 15
click at [332, 298] on input "All products" at bounding box center [331, 297] width 1 height 1
radio input "true"
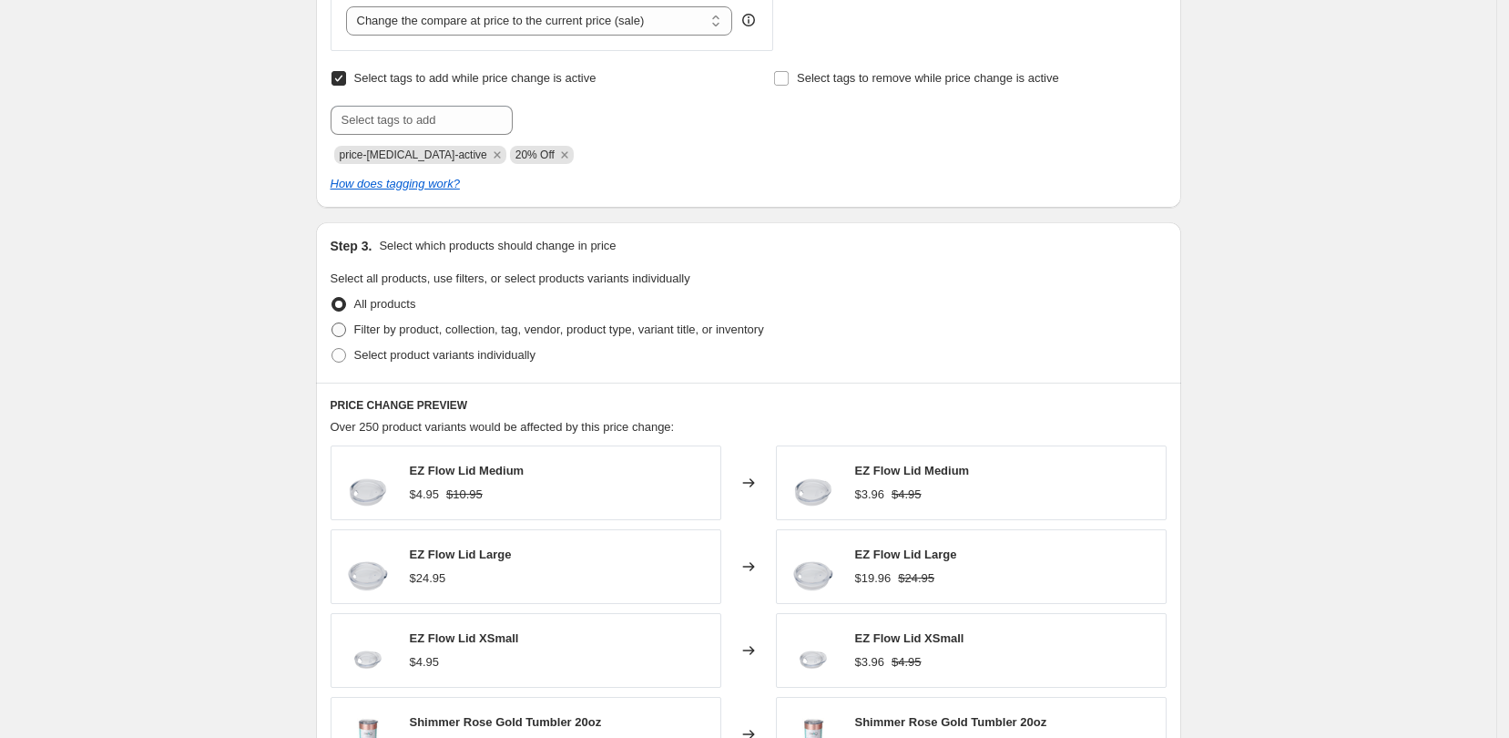
click at [346, 328] on span at bounding box center [338, 329] width 15 height 15
click at [332, 323] on input "Filter by product, collection, tag, vendor, product type, variant title, or inv…" at bounding box center [331, 322] width 1 height 1
radio input "true"
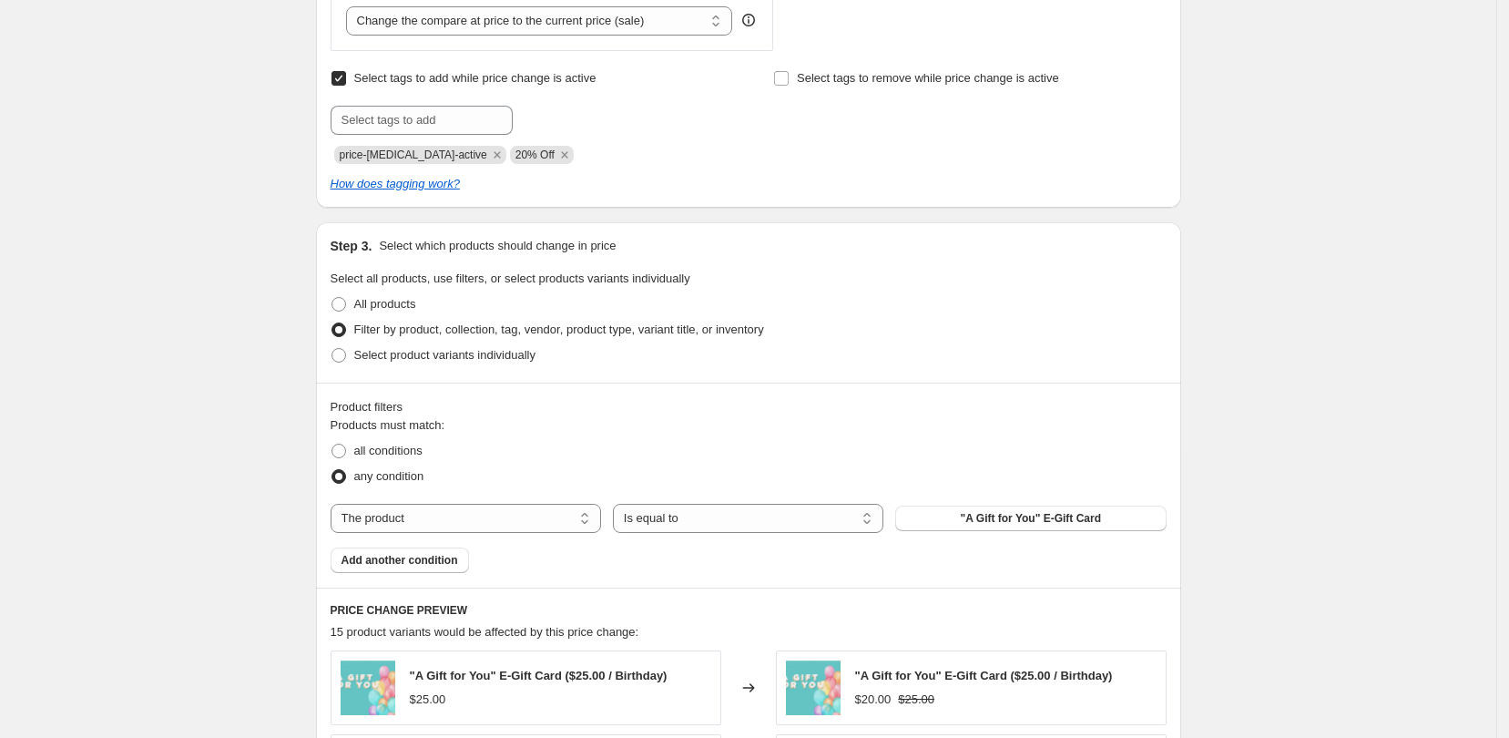
scroll to position [844, 0]
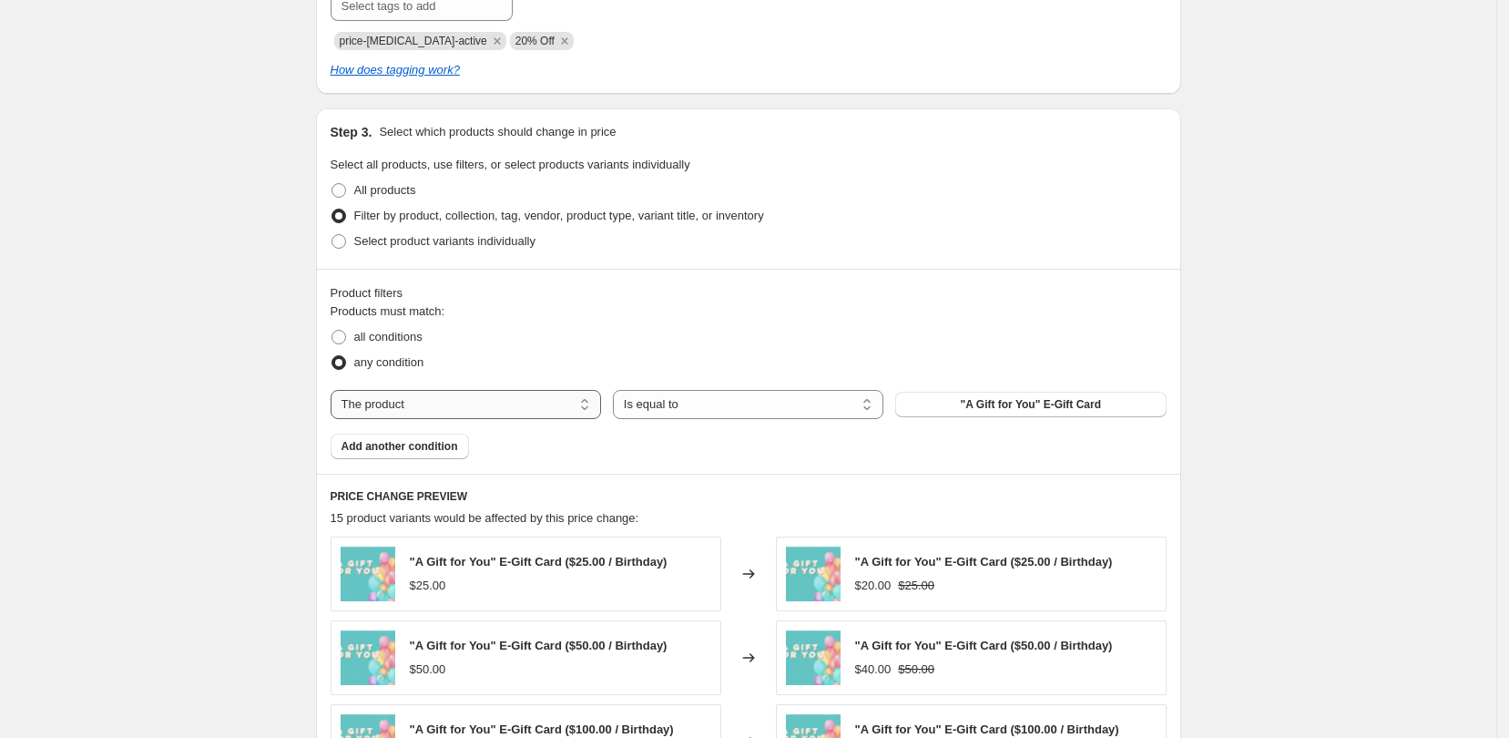
click at [580, 397] on select "The product The product's collection The product's tag The product's vendor The…" at bounding box center [466, 404] width 270 height 29
select select "collection"
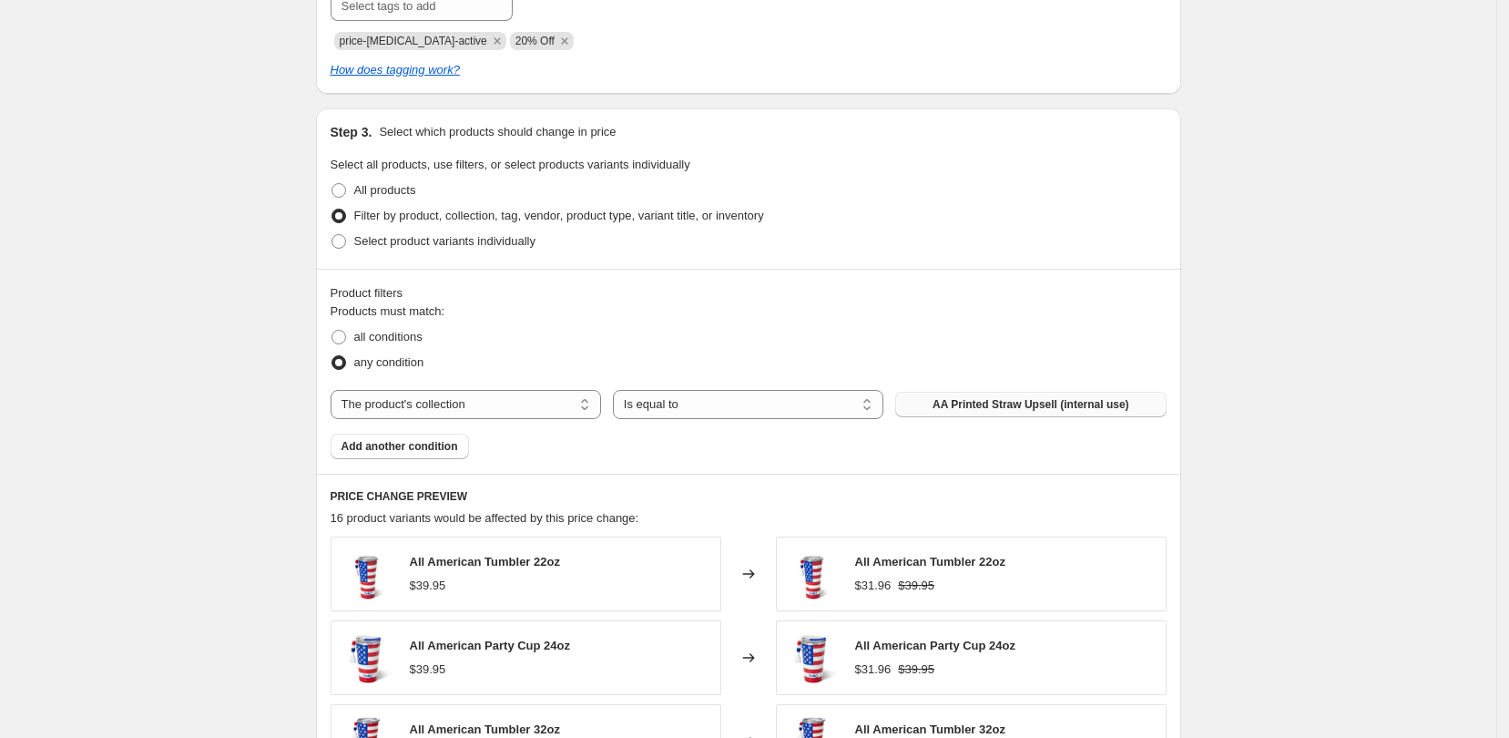
click at [1011, 413] on button "AA Printed Straw Upsell (internal use)" at bounding box center [1030, 404] width 270 height 25
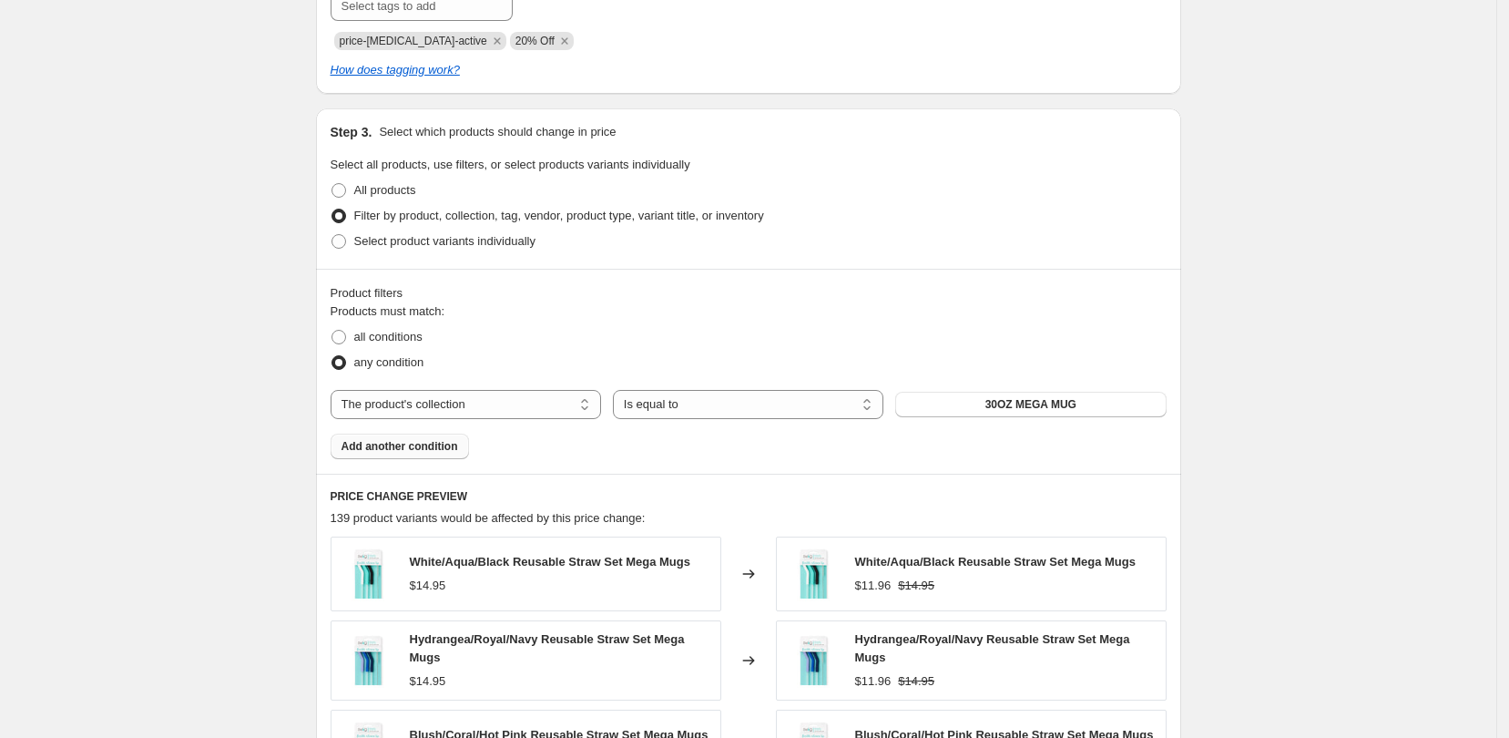
click at [415, 444] on span "Add another condition" at bounding box center [400, 446] width 117 height 15
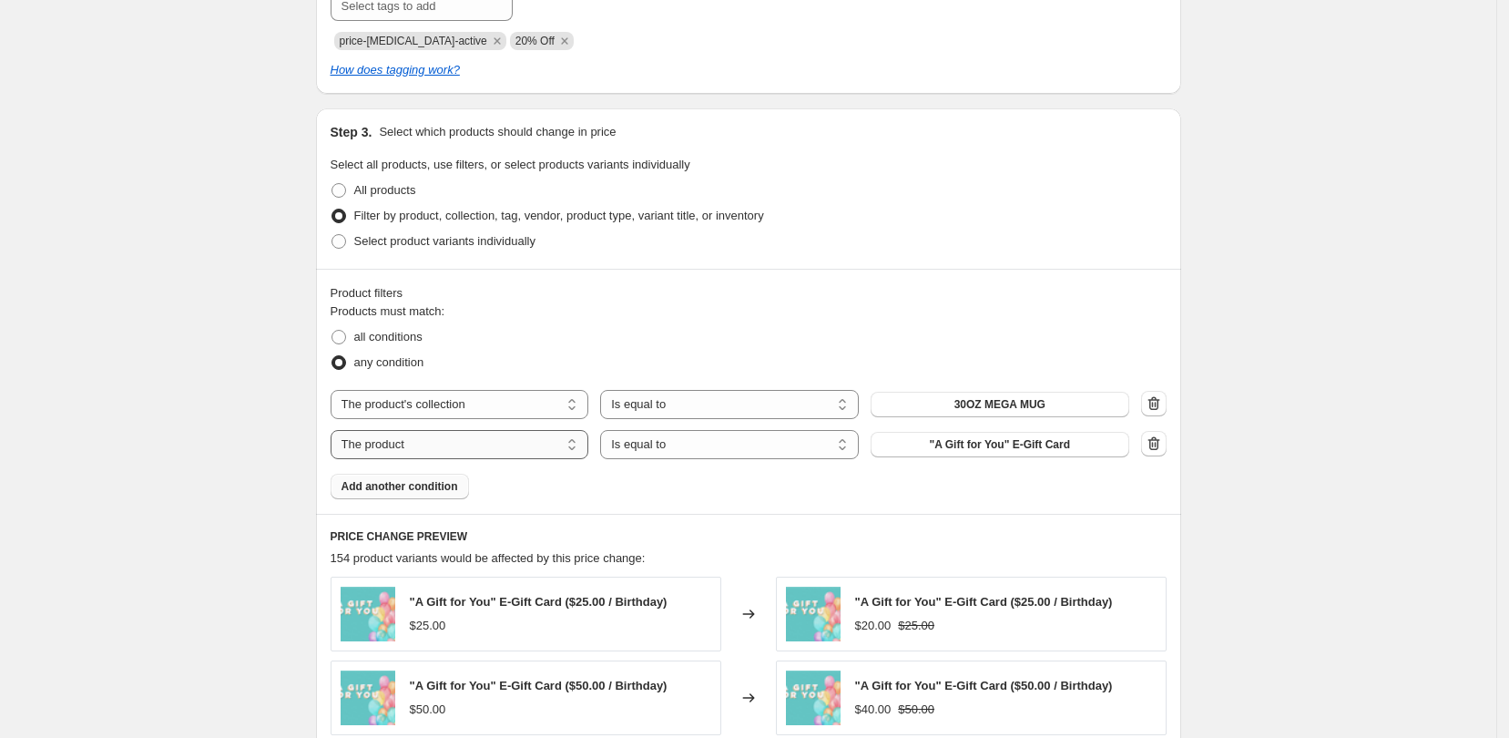
click at [577, 437] on select "The product The product's collection The product's tag The product's vendor The…" at bounding box center [460, 444] width 259 height 29
select select "collection"
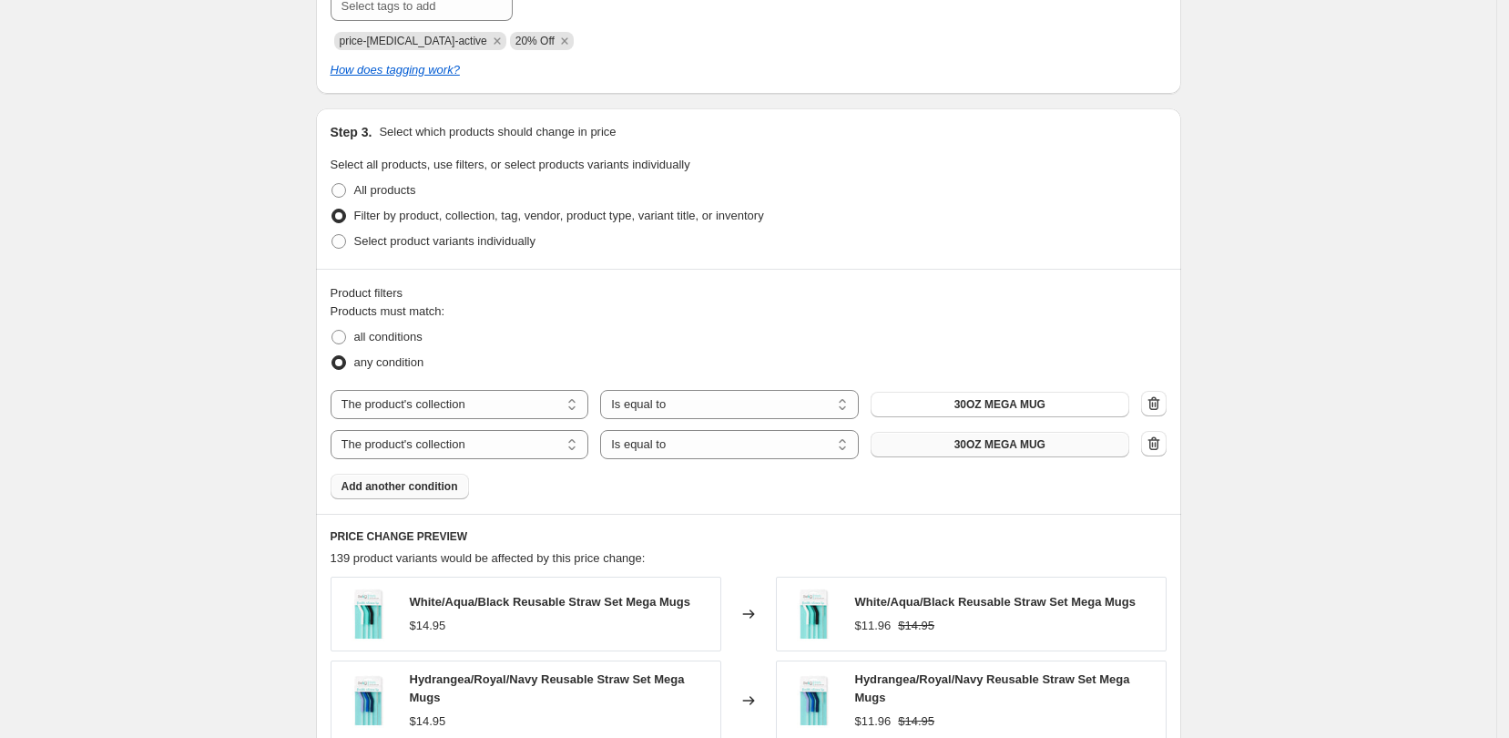
click at [1067, 445] on button "30OZ MEGA MUG" at bounding box center [1000, 444] width 259 height 25
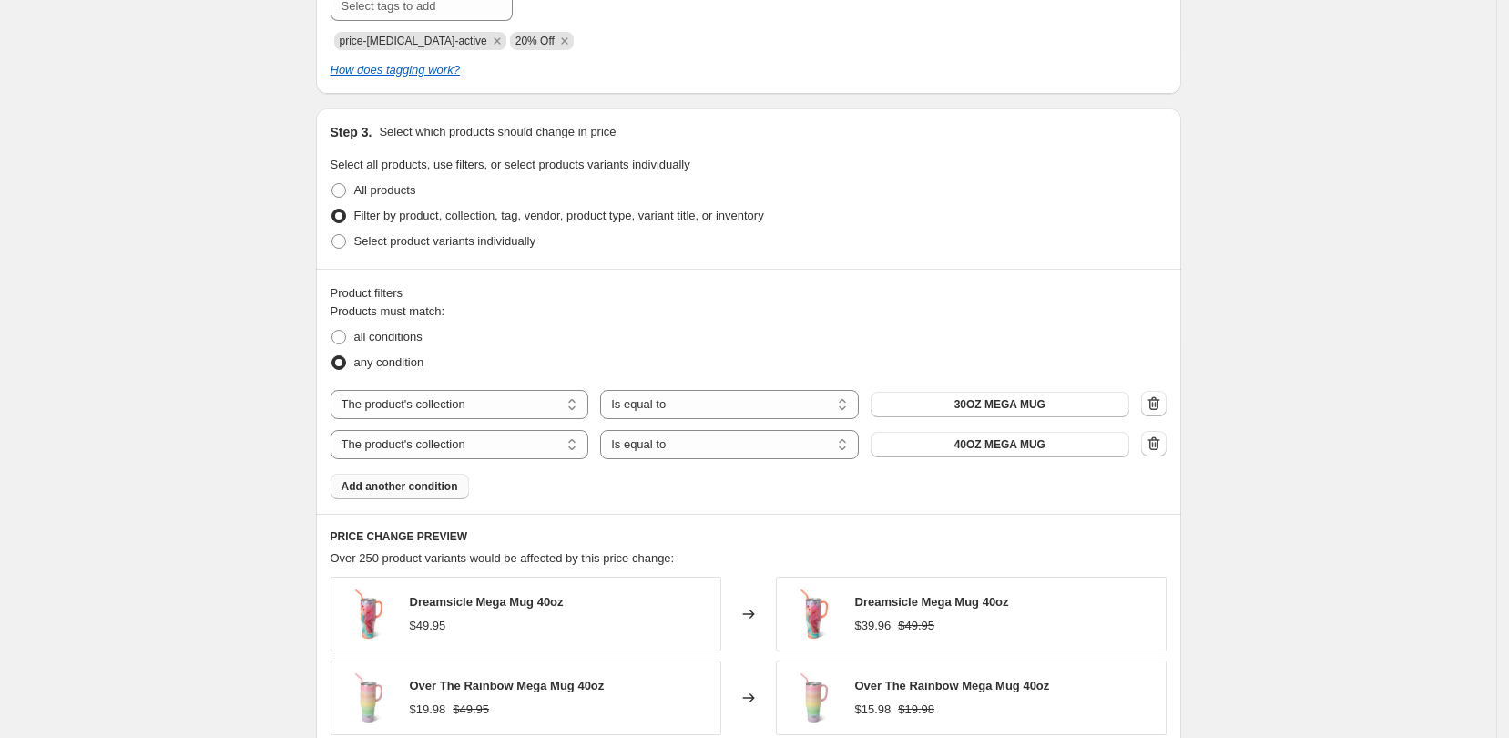
click at [383, 490] on span "Add another condition" at bounding box center [400, 486] width 117 height 15
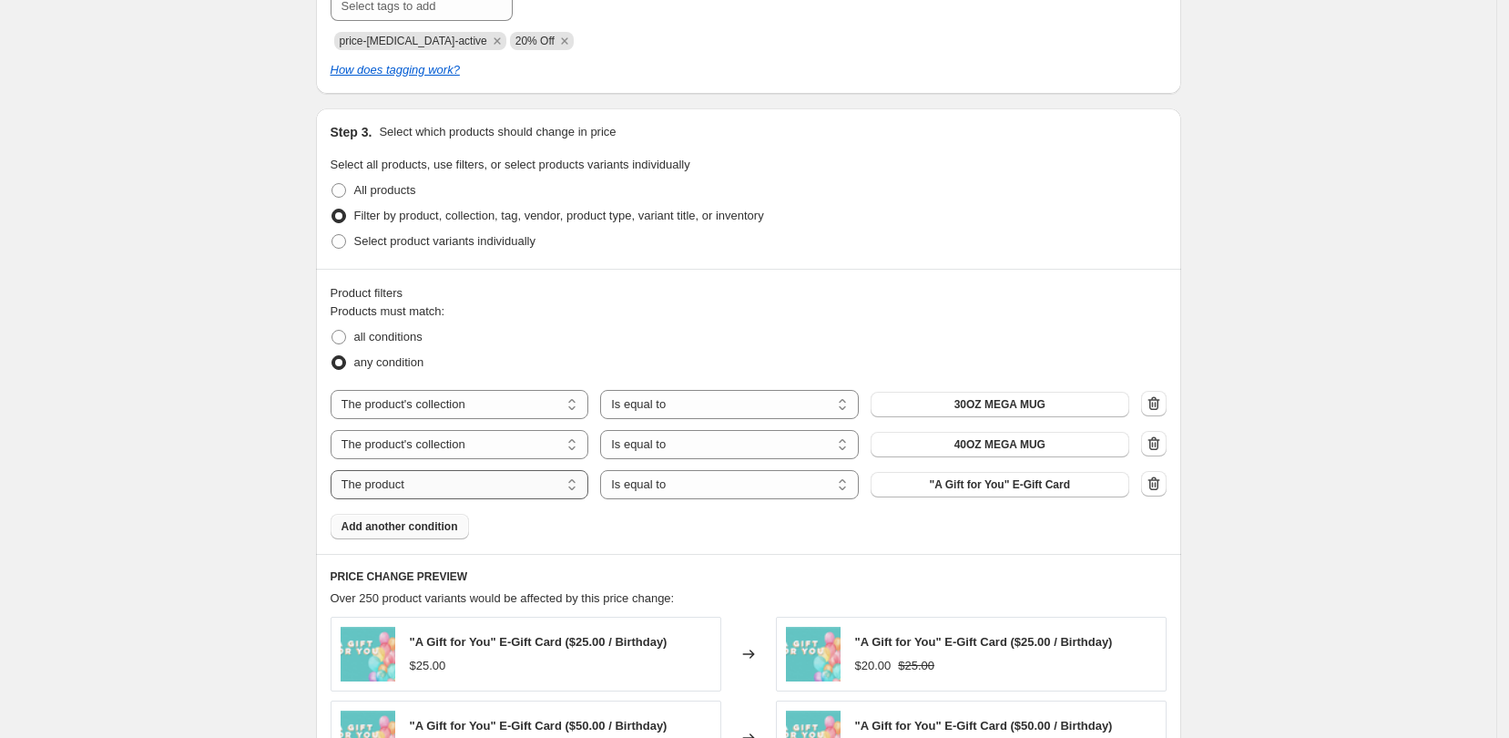
click at [459, 484] on select "The product The product's collection The product's tag The product's vendor The…" at bounding box center [460, 484] width 259 height 29
drag, startPoint x: 706, startPoint y: 525, endPoint x: 718, endPoint y: 528, distance: 12.2
click at [706, 526] on div "Products must match: all conditions any condition The product The product's col…" at bounding box center [749, 420] width 836 height 237
click at [1167, 493] on button "button" at bounding box center [1153, 483] width 25 height 25
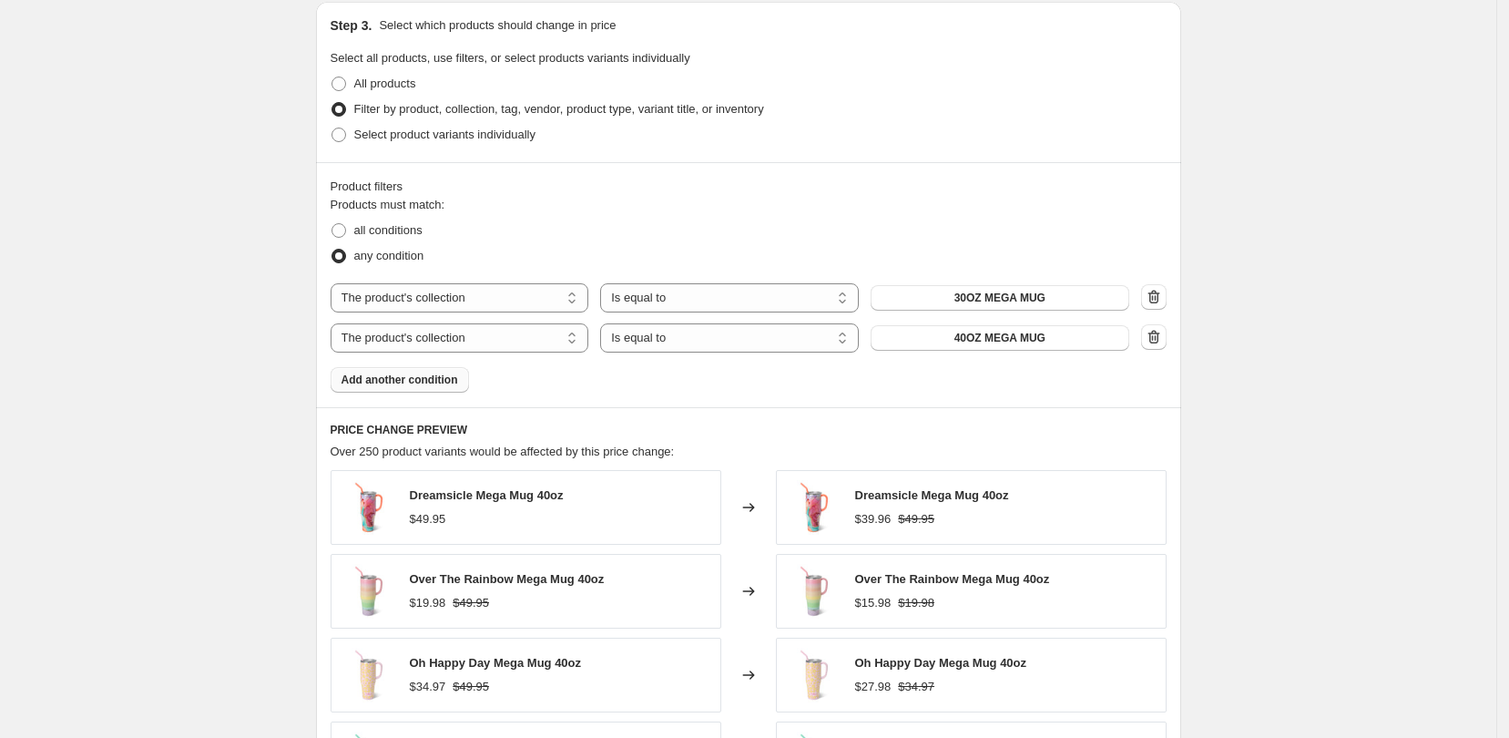
scroll to position [958, 0]
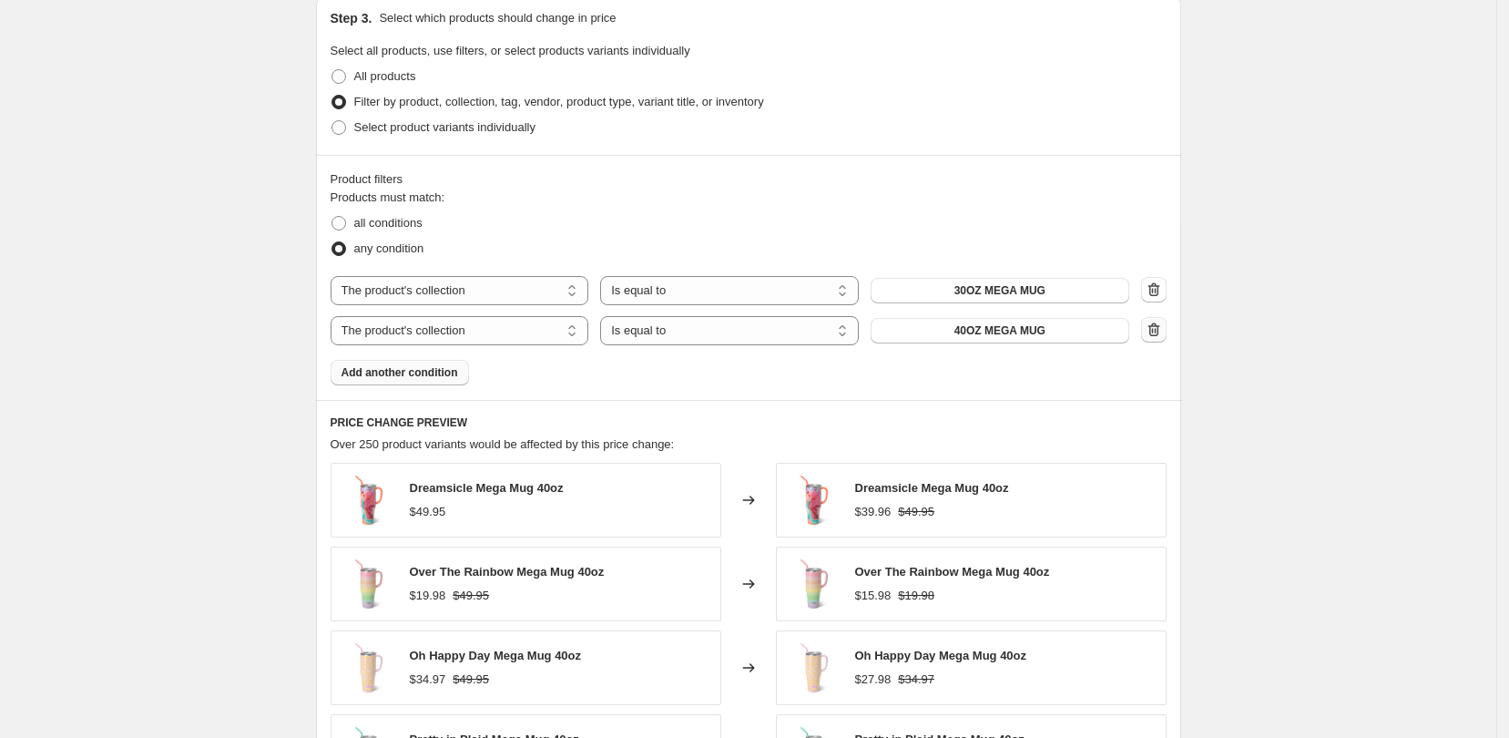
click at [1158, 330] on icon "button" at bounding box center [1154, 330] width 18 height 18
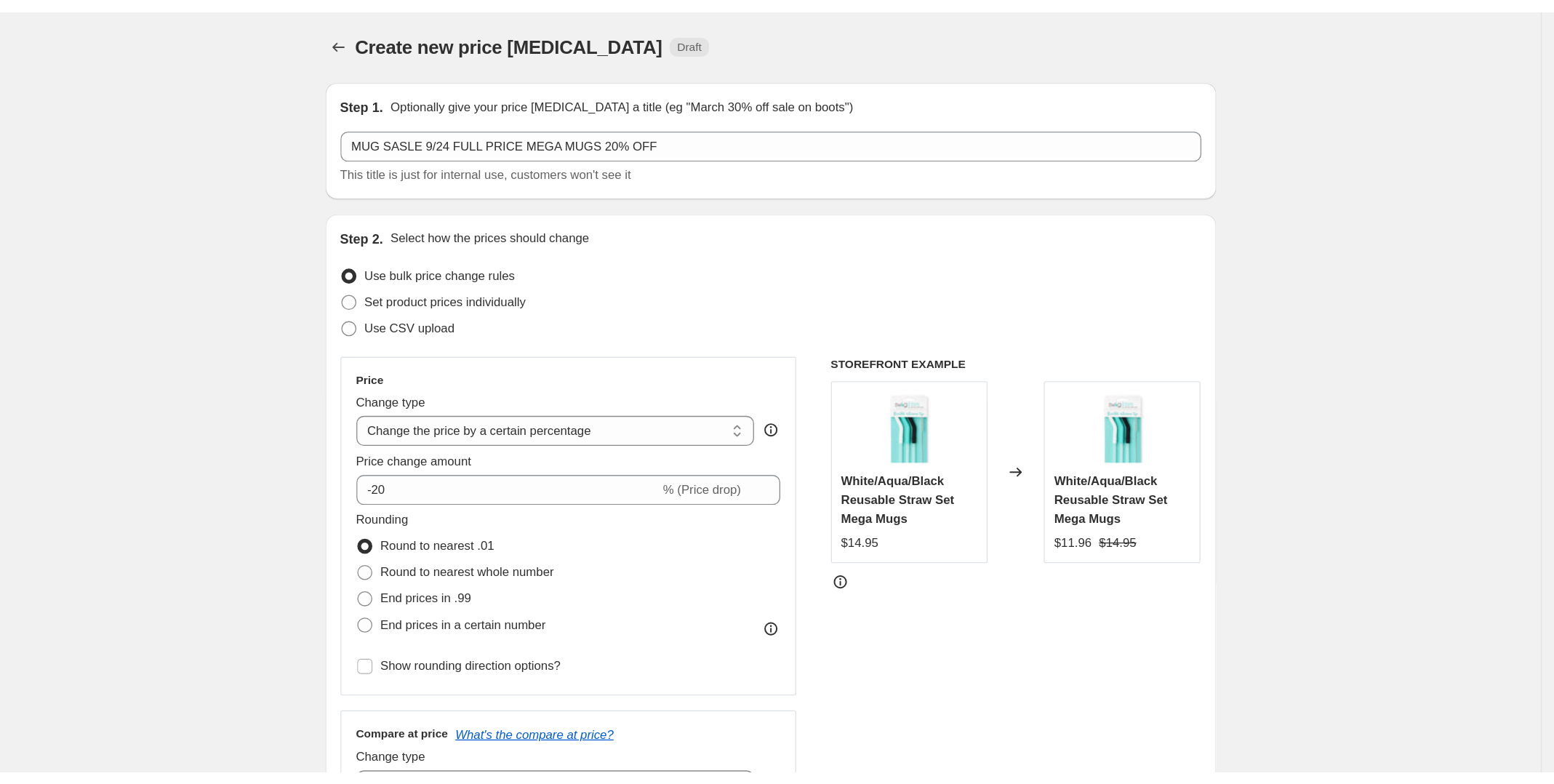
scroll to position [0, 0]
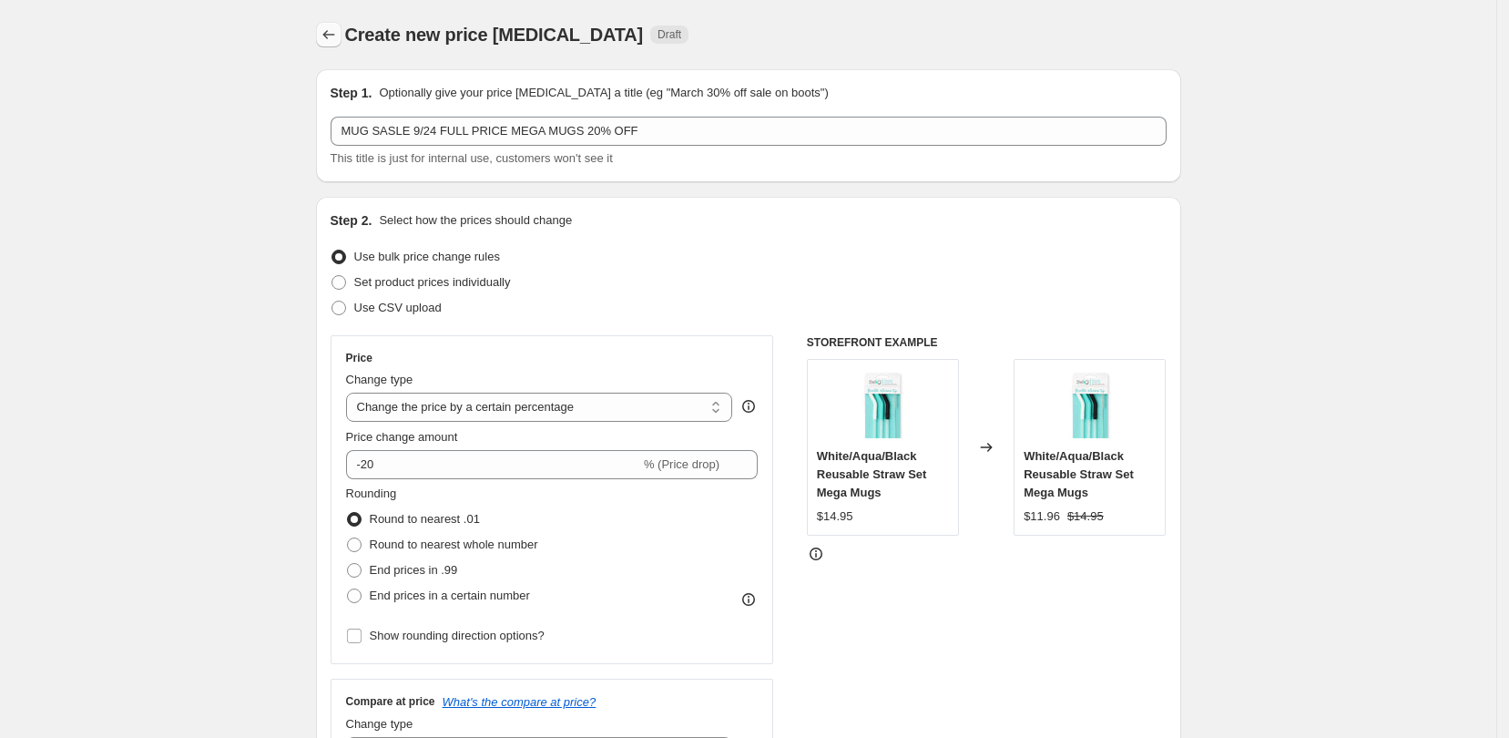
click at [335, 39] on icon "Price change jobs" at bounding box center [329, 34] width 18 height 18
